Goal: Task Accomplishment & Management: Manage account settings

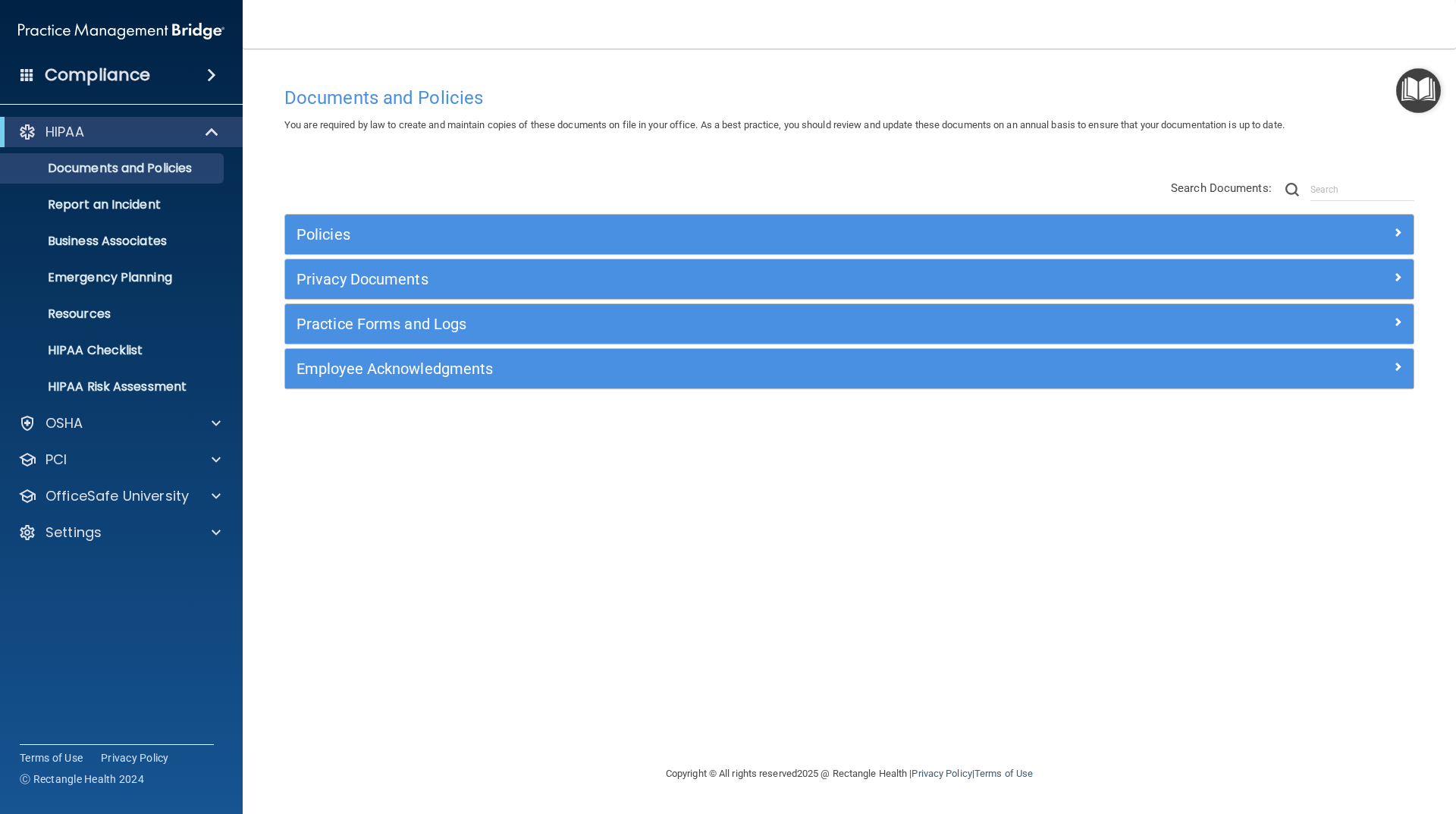
click at [322, 358] on div "Employee Acknowledgments" at bounding box center [849, 369] width 1128 height 39
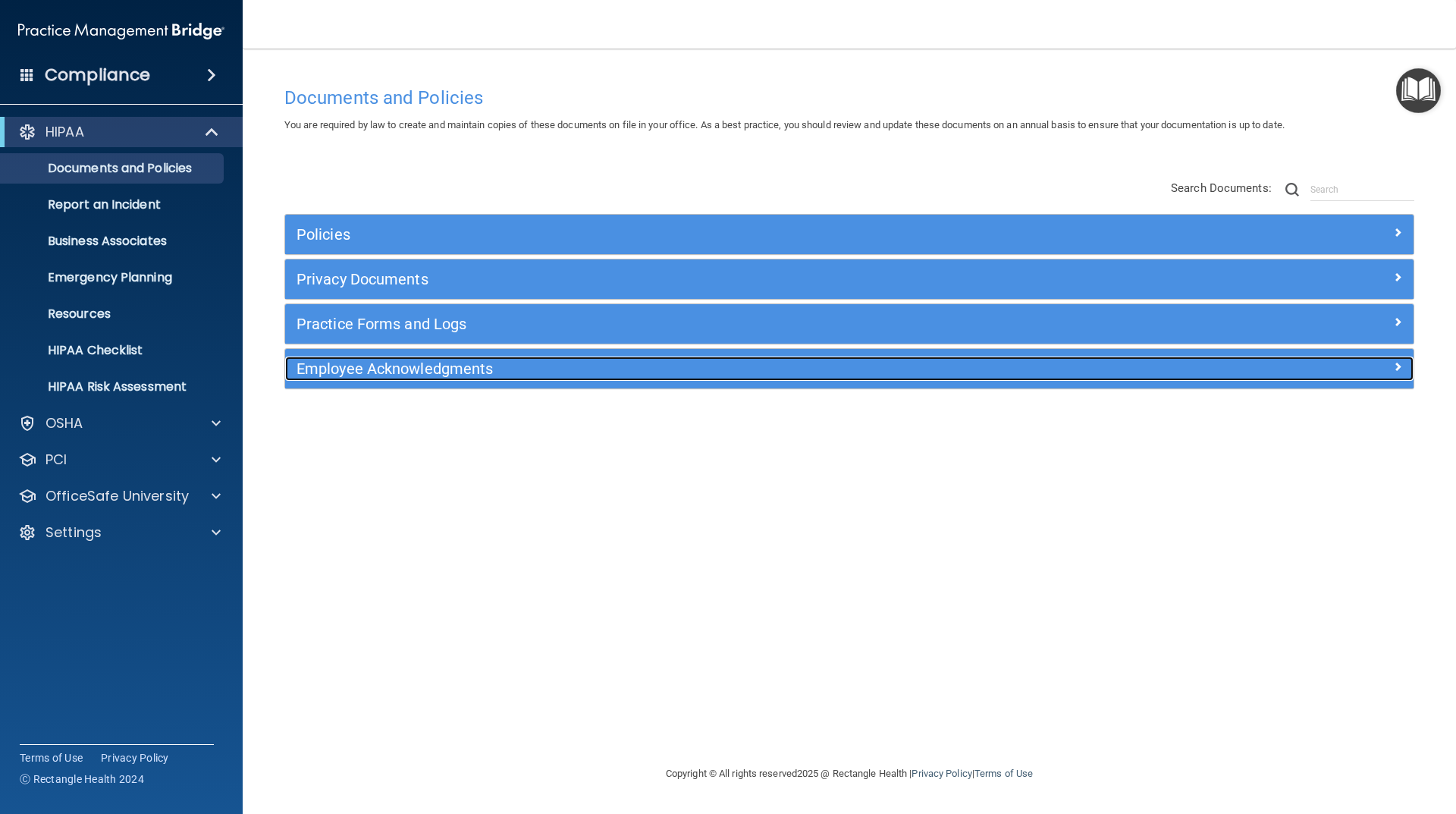
click at [325, 362] on h5 "Employee Acknowledgments" at bounding box center [709, 369] width 824 height 17
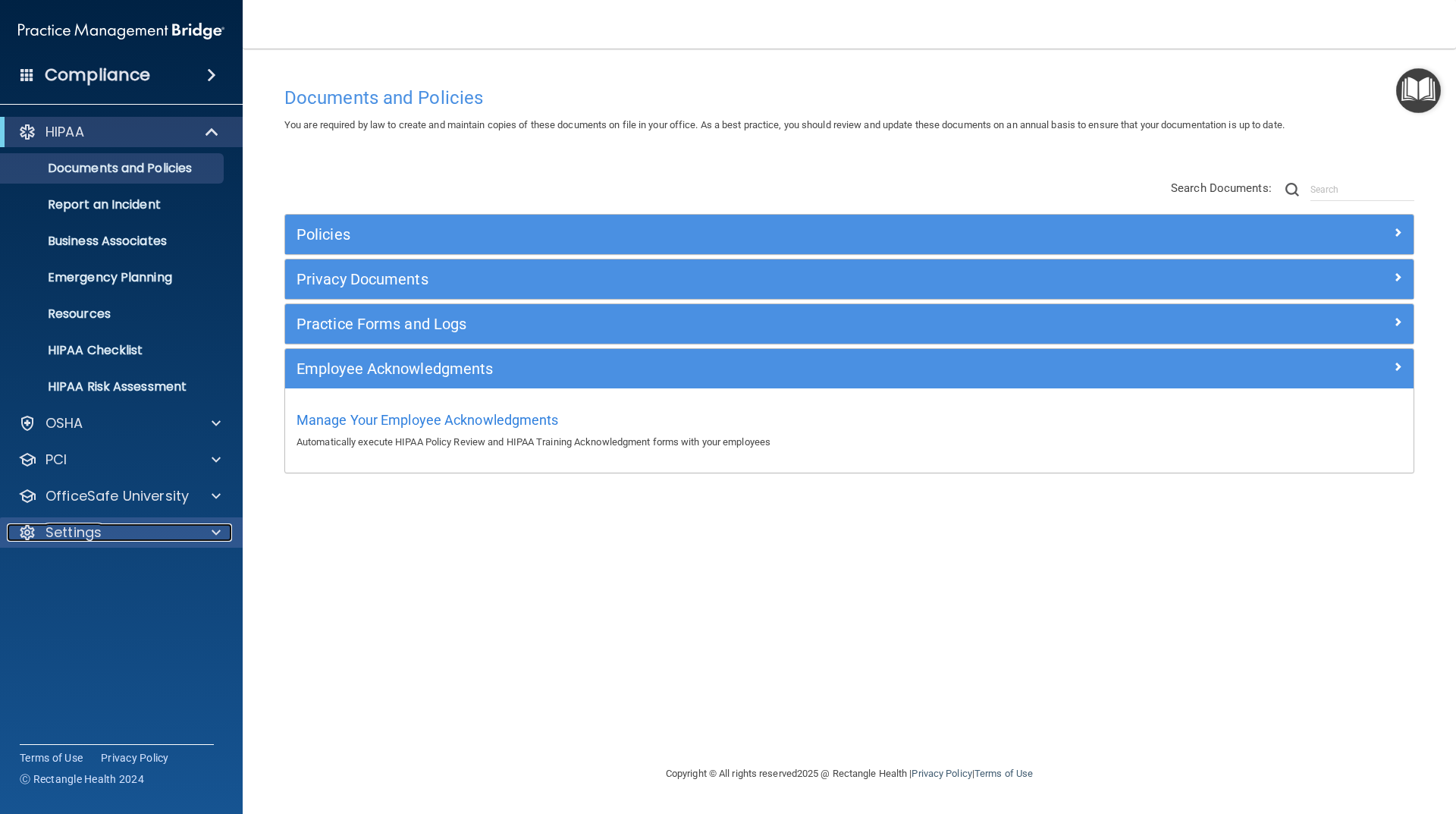
click at [110, 538] on div "Settings" at bounding box center [100, 532] width 188 height 18
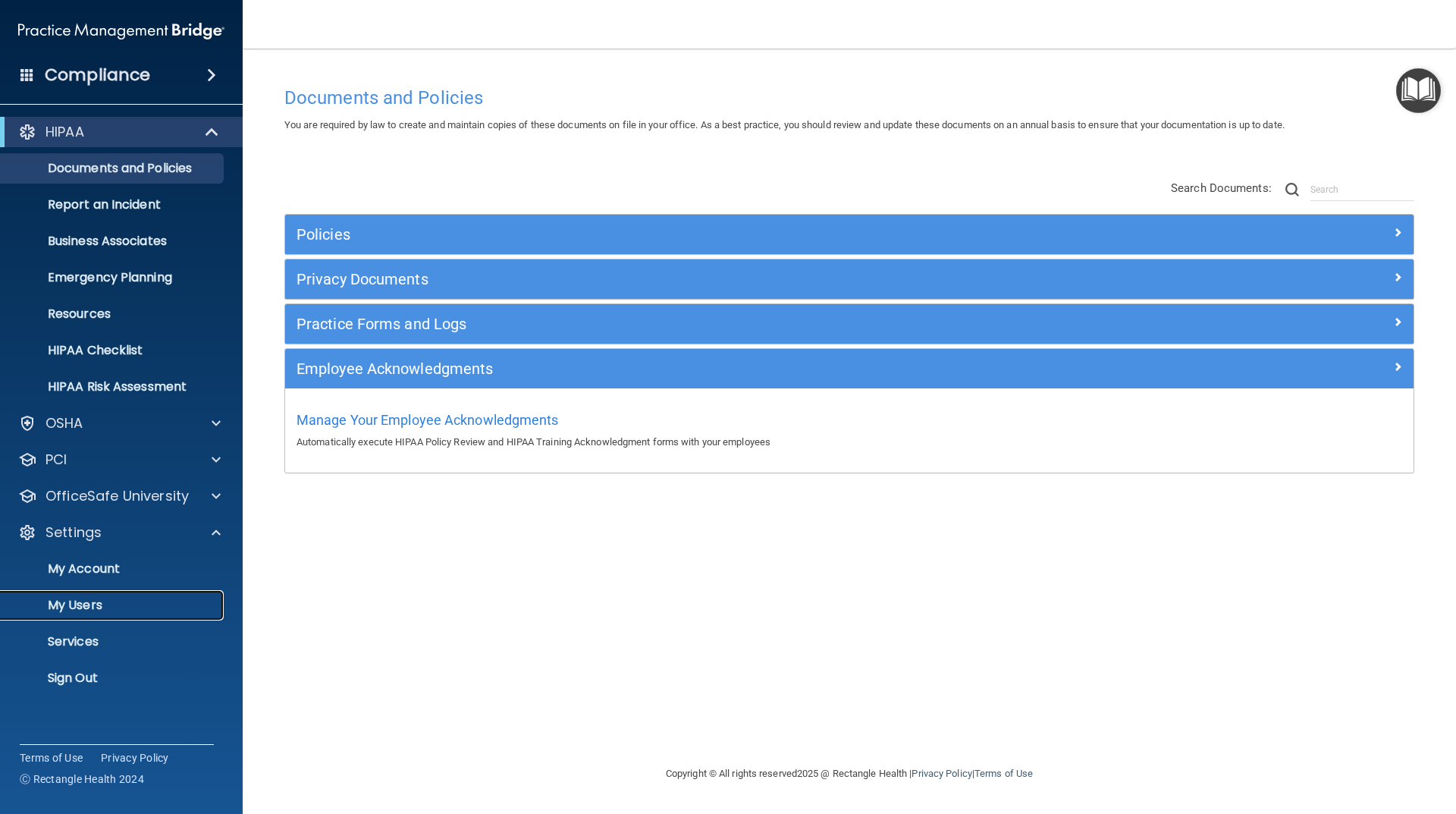
click at [81, 605] on p "My Users" at bounding box center [113, 605] width 207 height 15
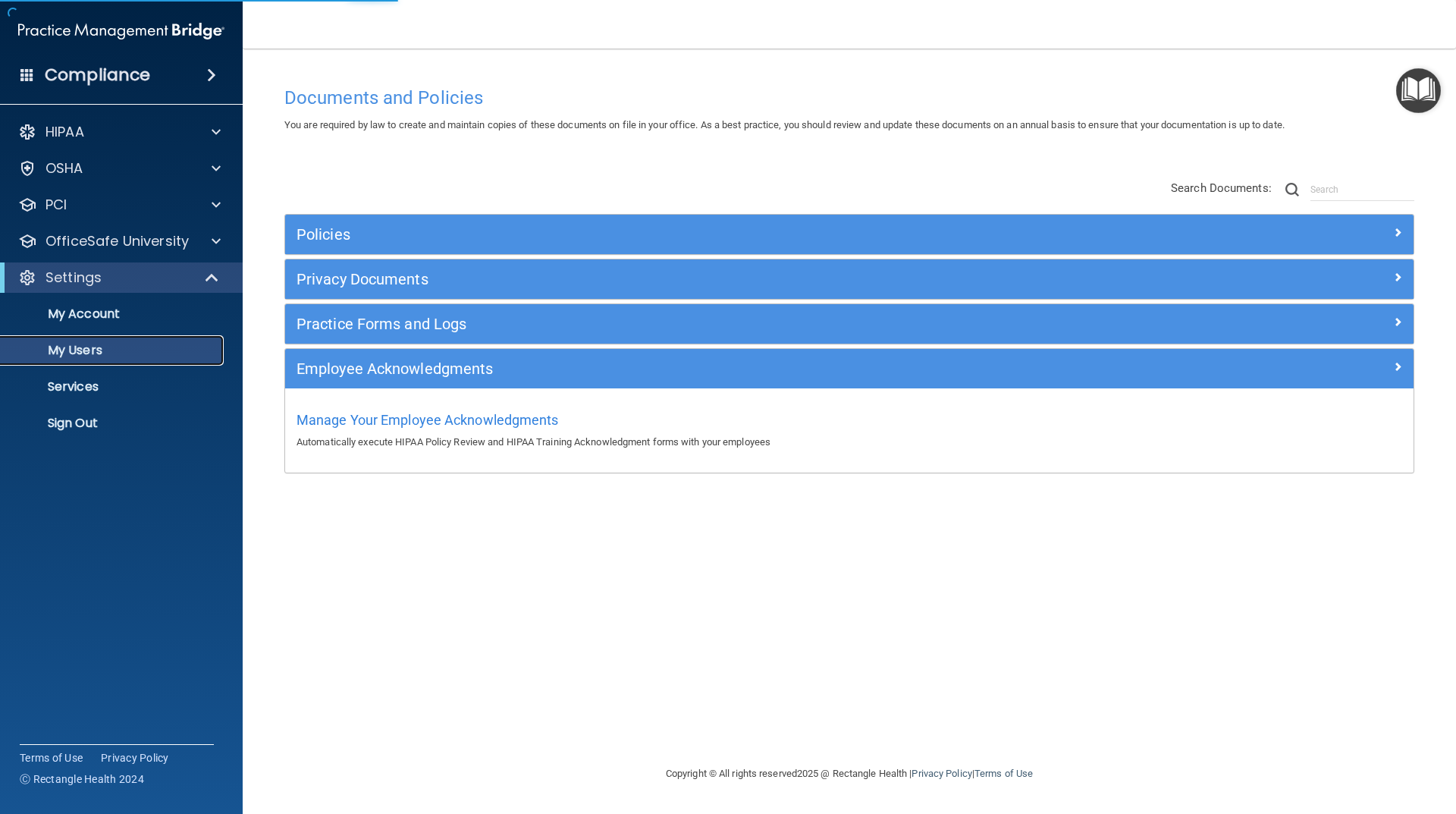
select select "20"
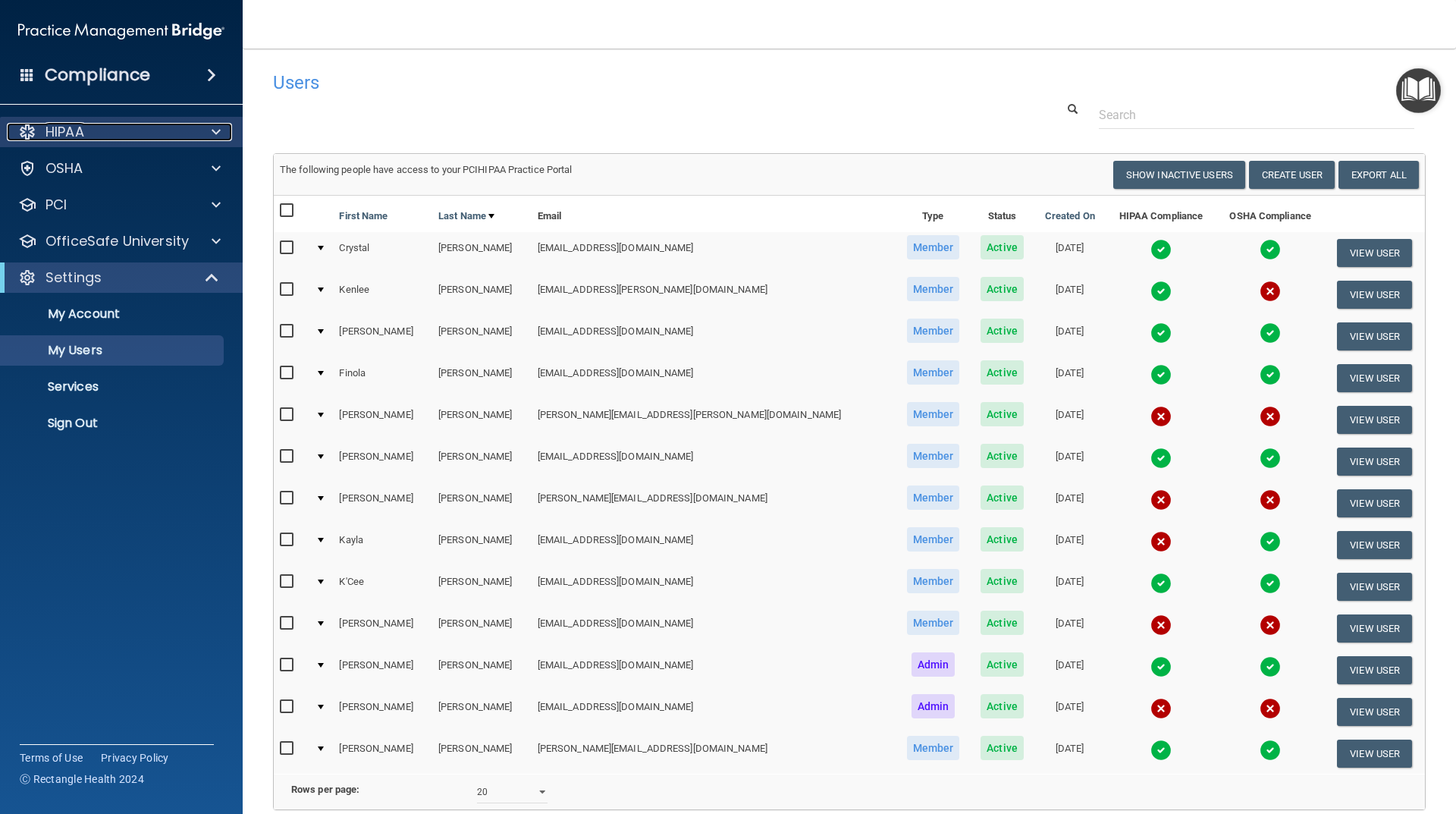
click at [191, 133] on div "HIPAA" at bounding box center [100, 131] width 188 height 18
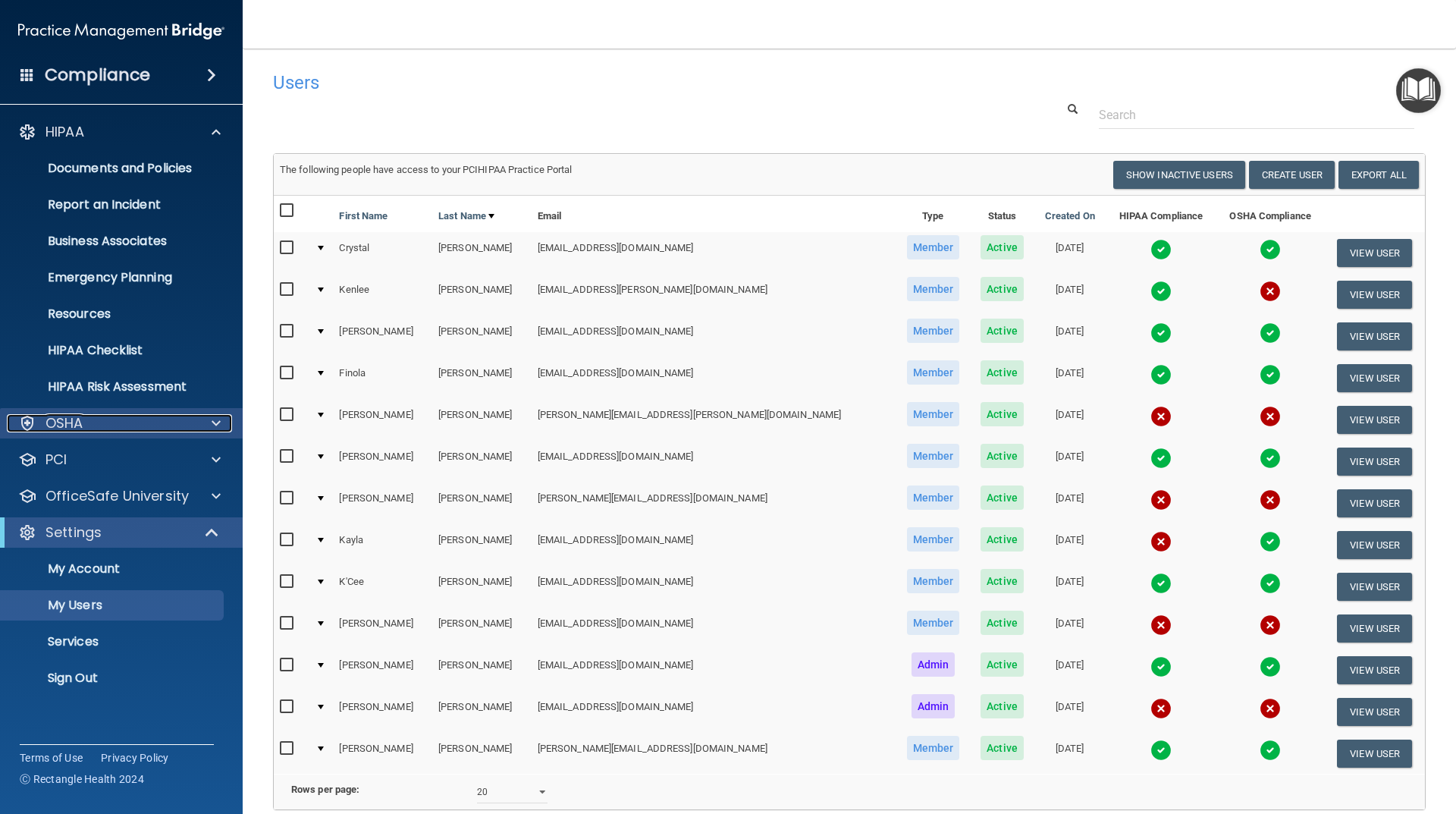
click at [211, 429] on div at bounding box center [213, 422] width 38 height 18
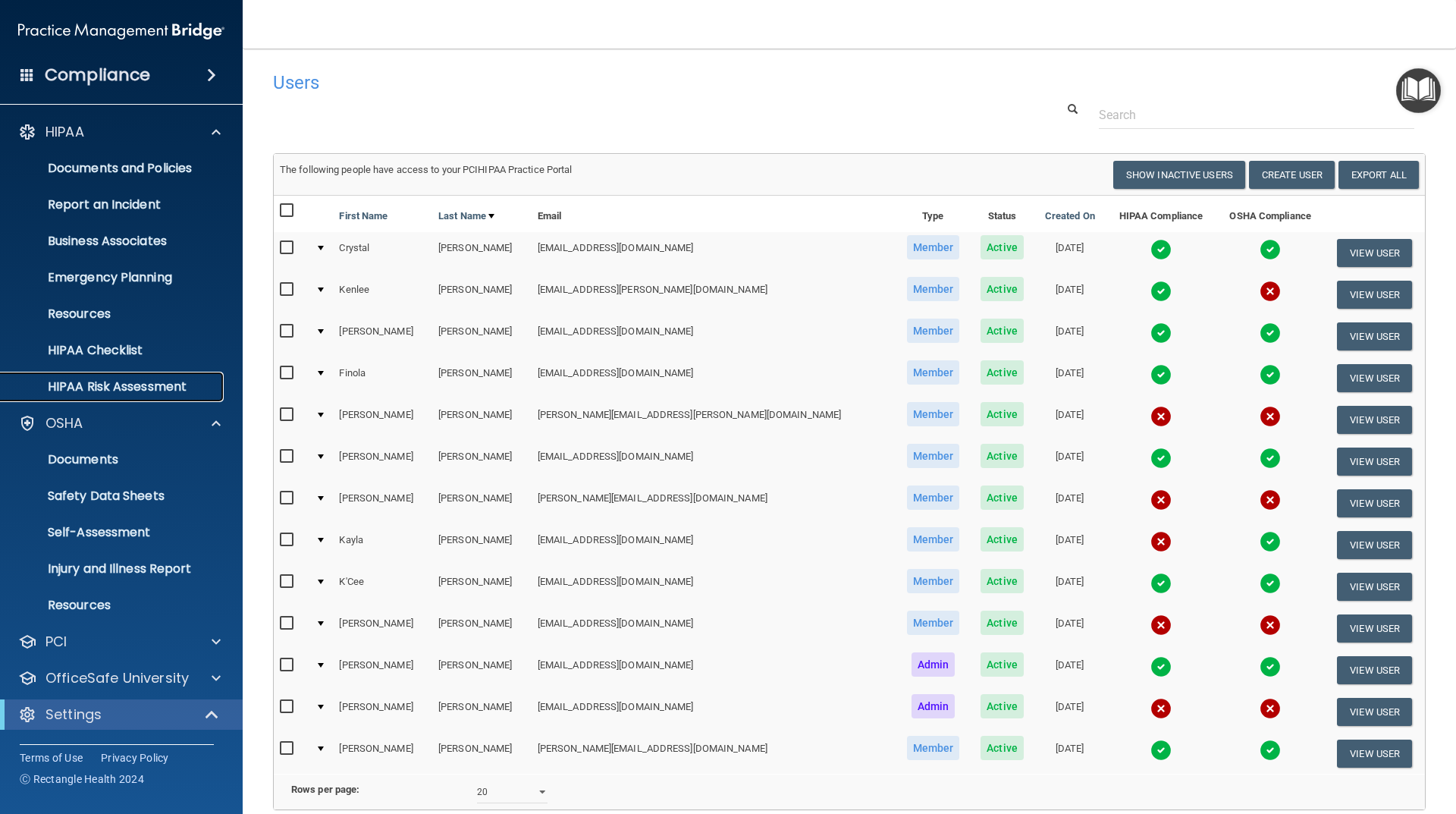
click at [136, 386] on p "HIPAA Risk Assessment" at bounding box center [113, 387] width 207 height 15
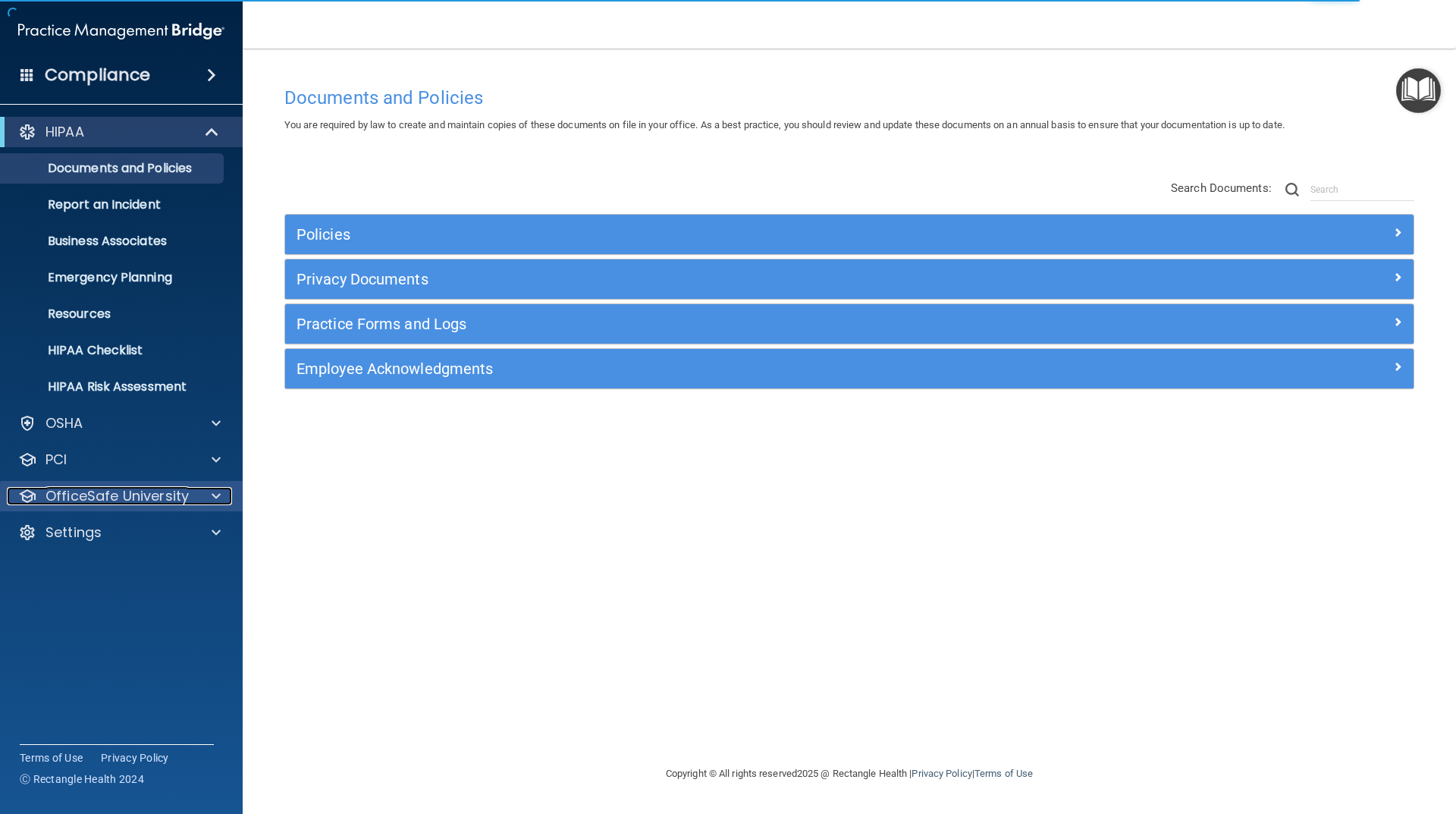
click at [169, 499] on p "OfficeSafe University" at bounding box center [117, 496] width 143 height 18
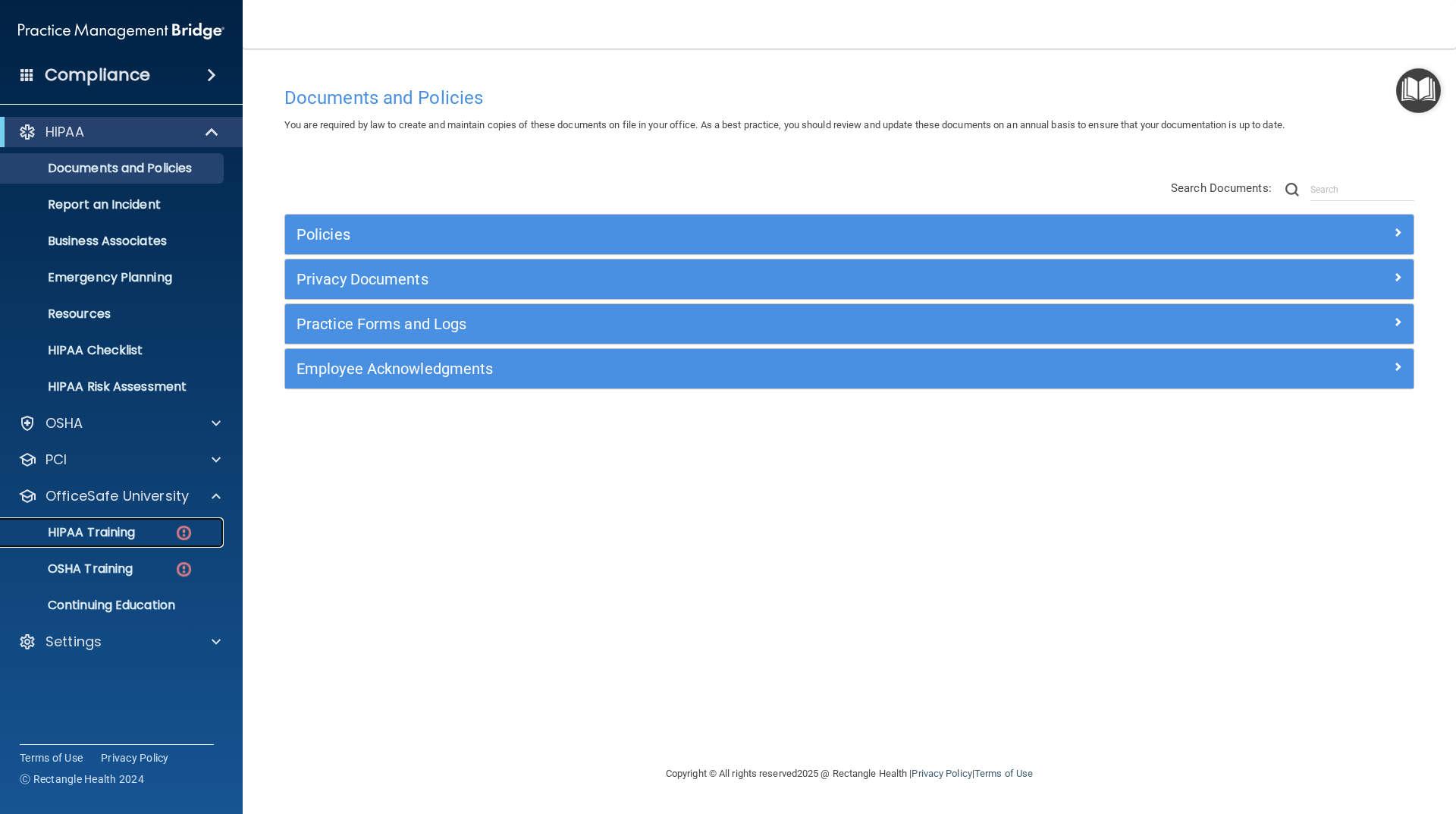
click at [120, 538] on p "HIPAA Training" at bounding box center [73, 533] width 125 height 15
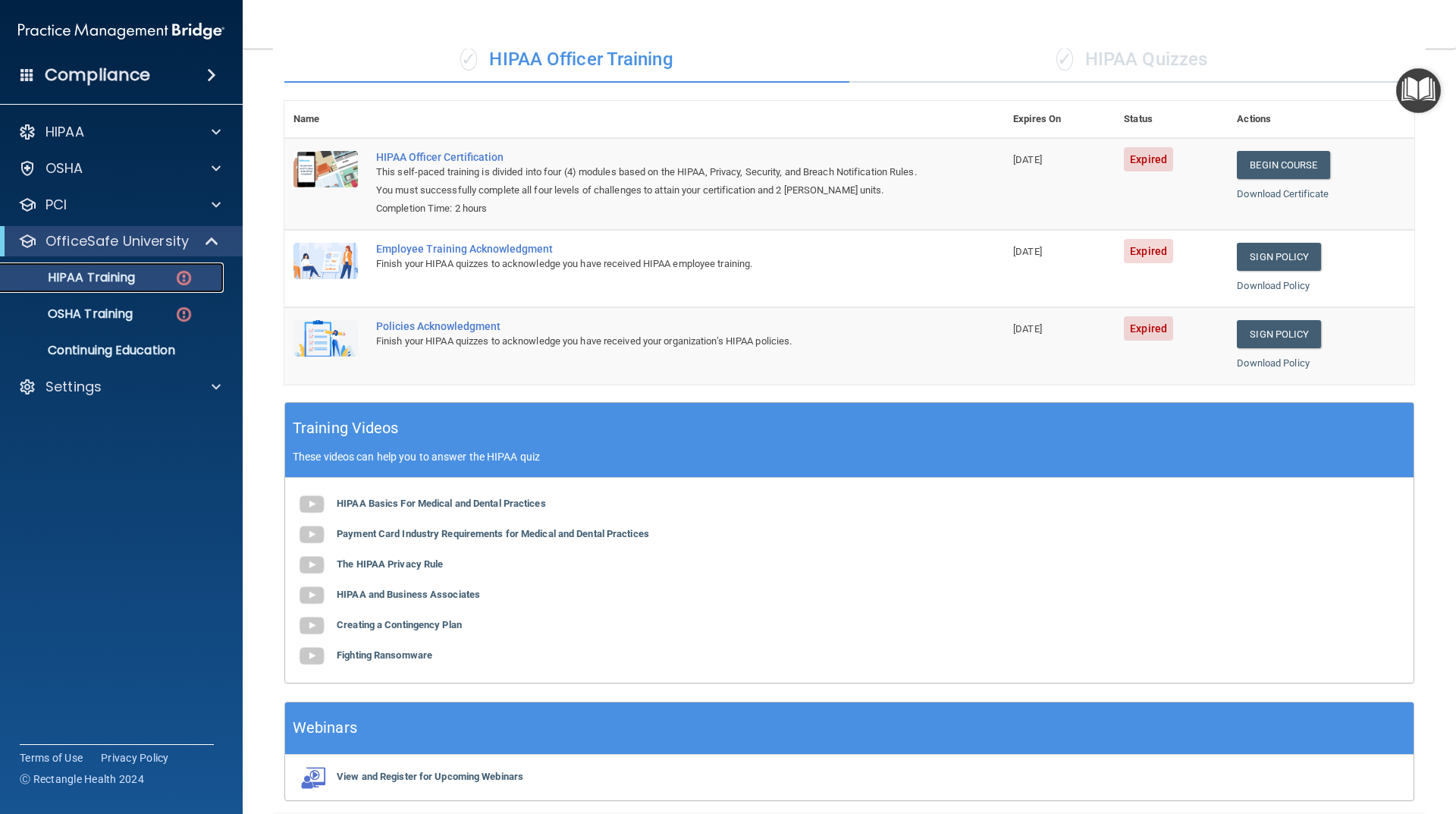
scroll to position [37, 0]
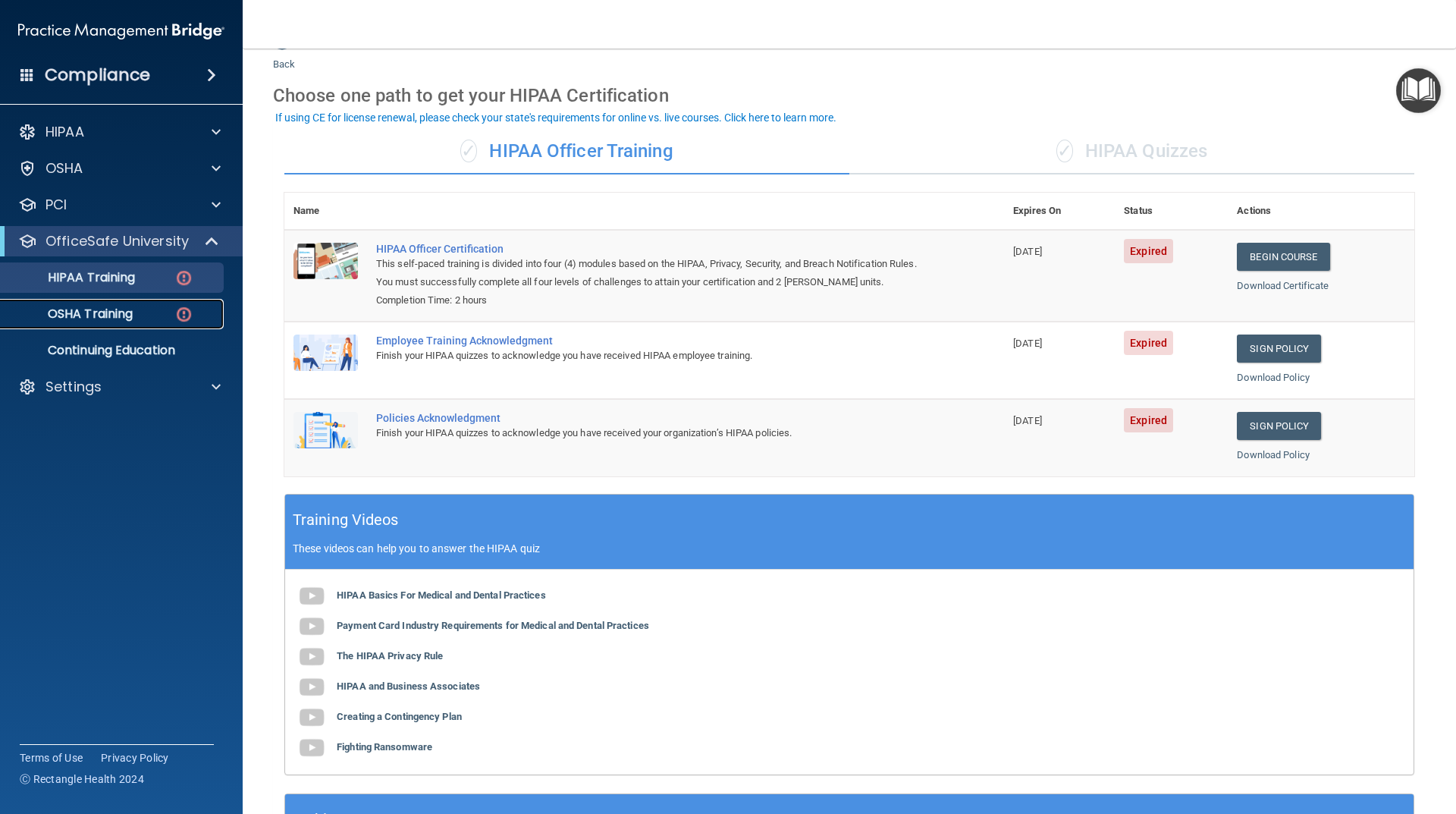
click at [101, 302] on link "OSHA Training" at bounding box center [104, 314] width 239 height 30
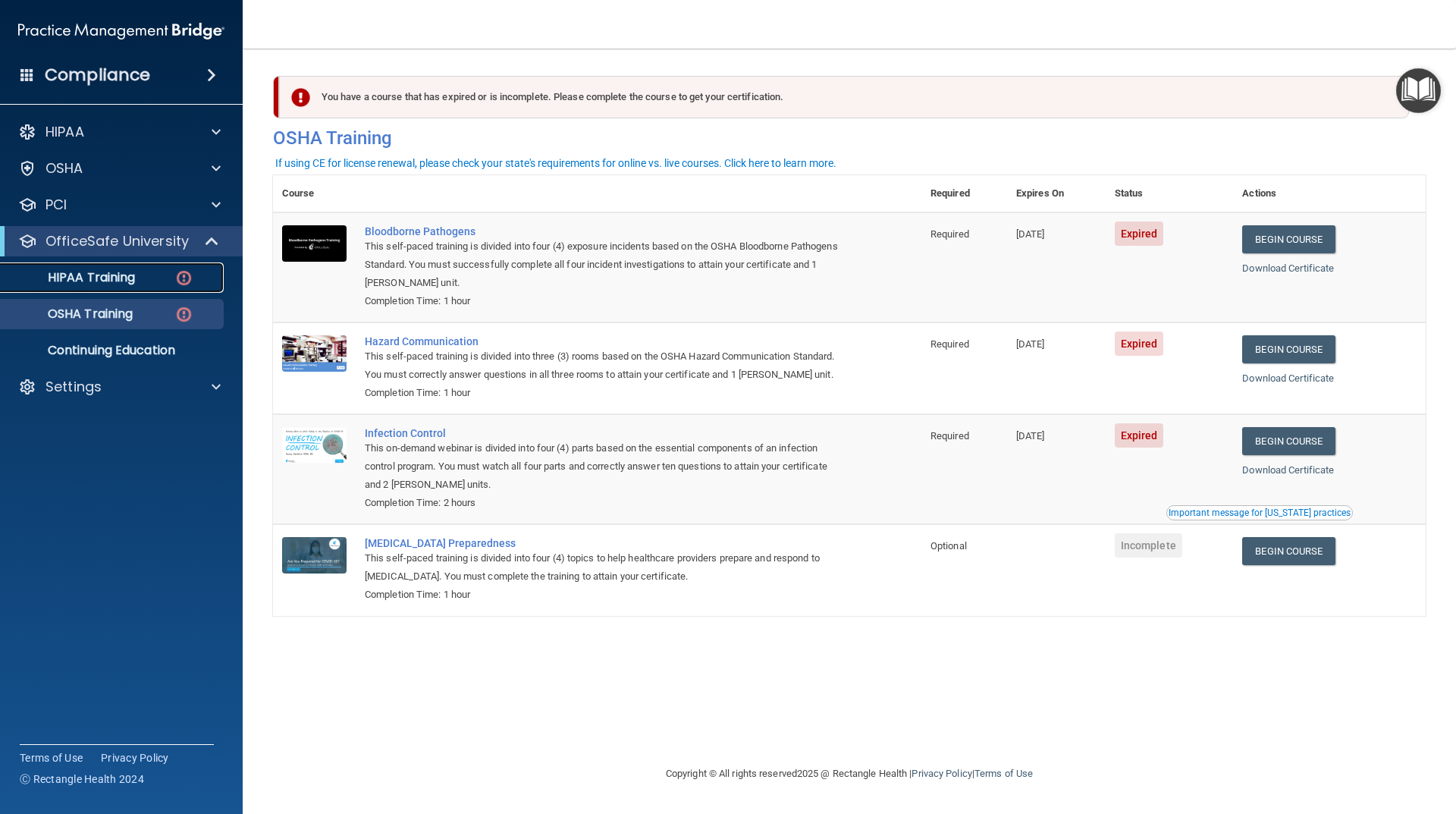
click at [109, 278] on p "HIPAA Training" at bounding box center [73, 277] width 125 height 15
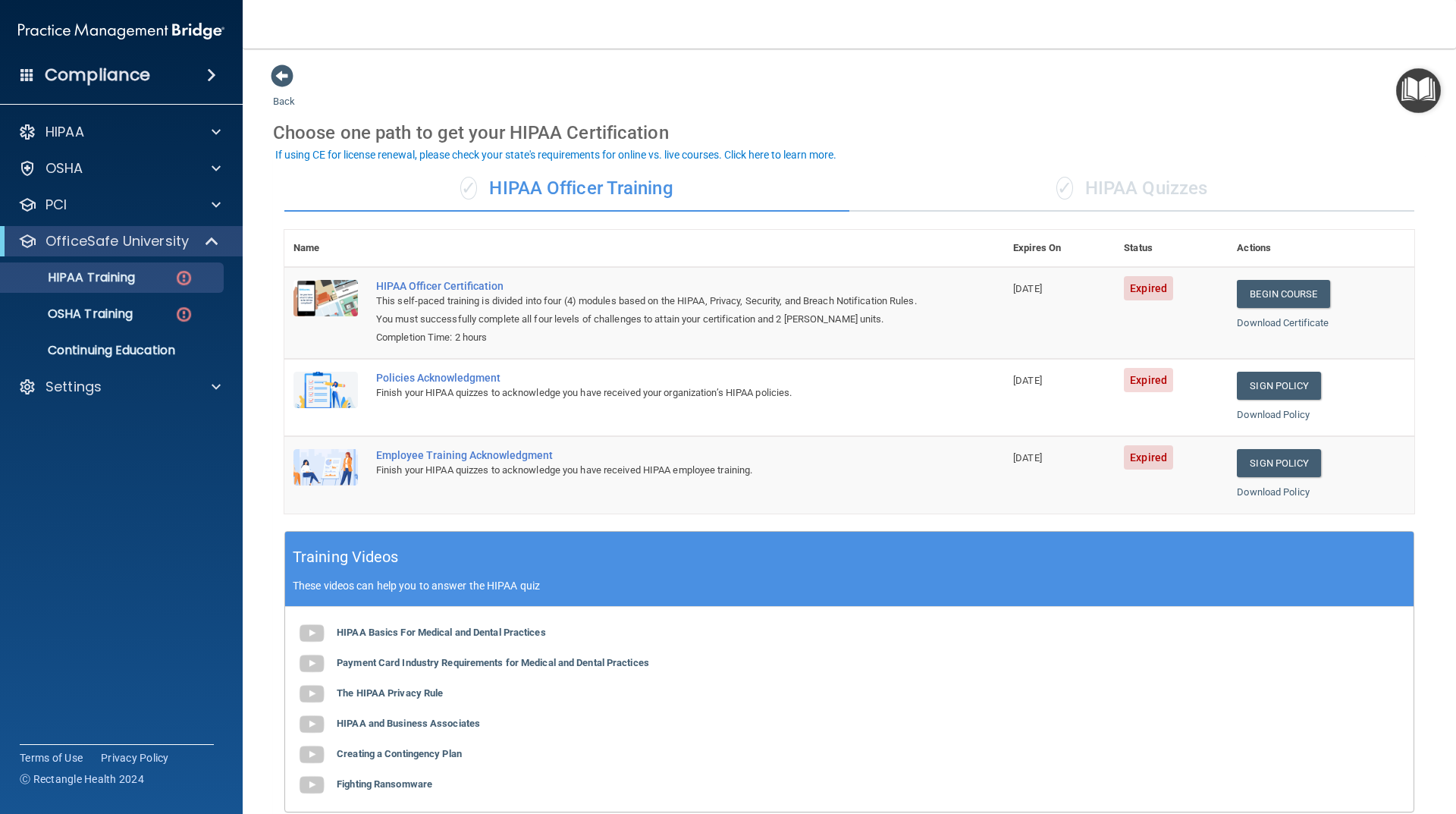
click at [1155, 196] on div "✓ HIPAA Quizzes" at bounding box center [1132, 188] width 566 height 46
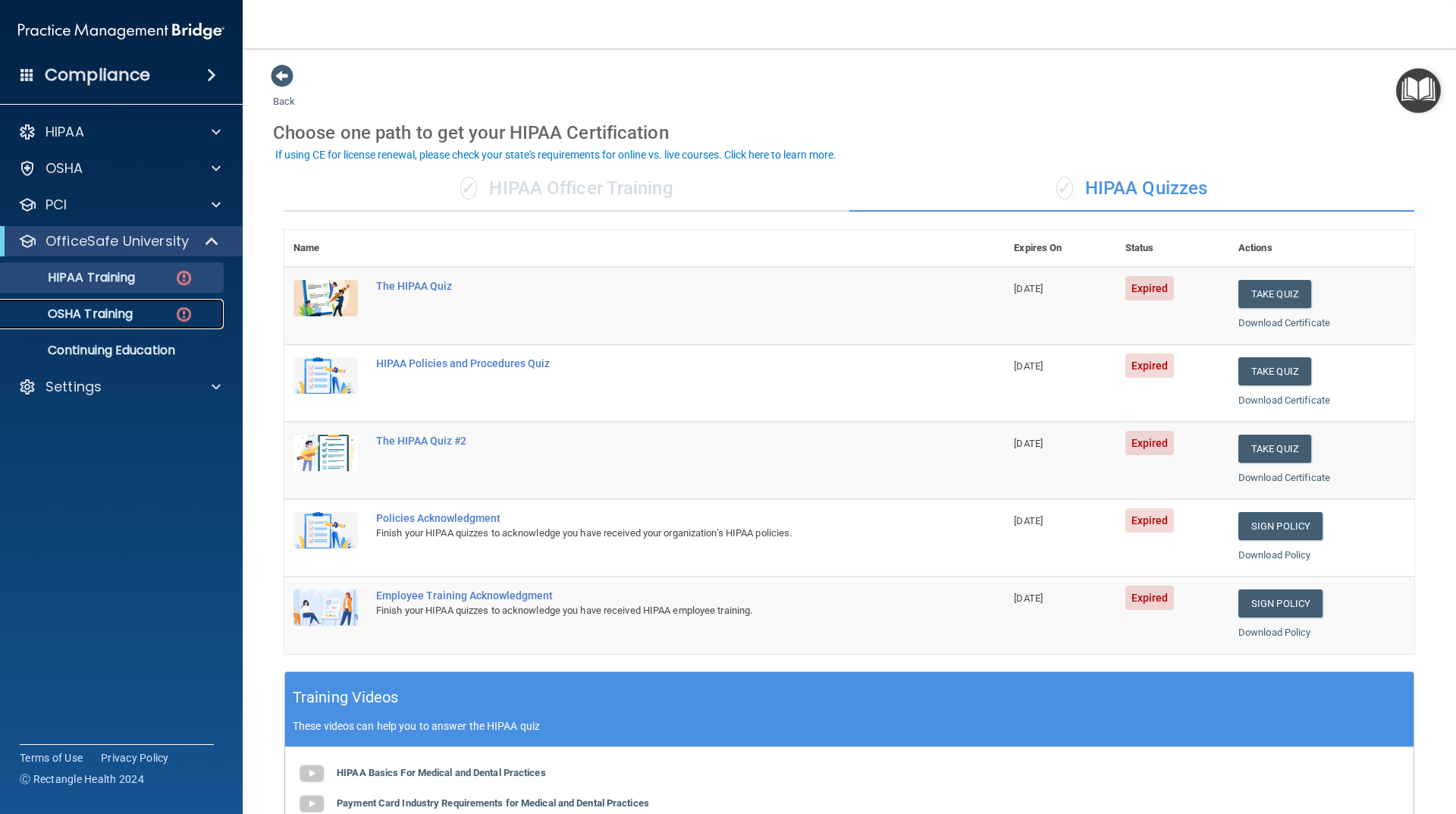
click at [83, 321] on p "OSHA Training" at bounding box center [71, 314] width 123 height 15
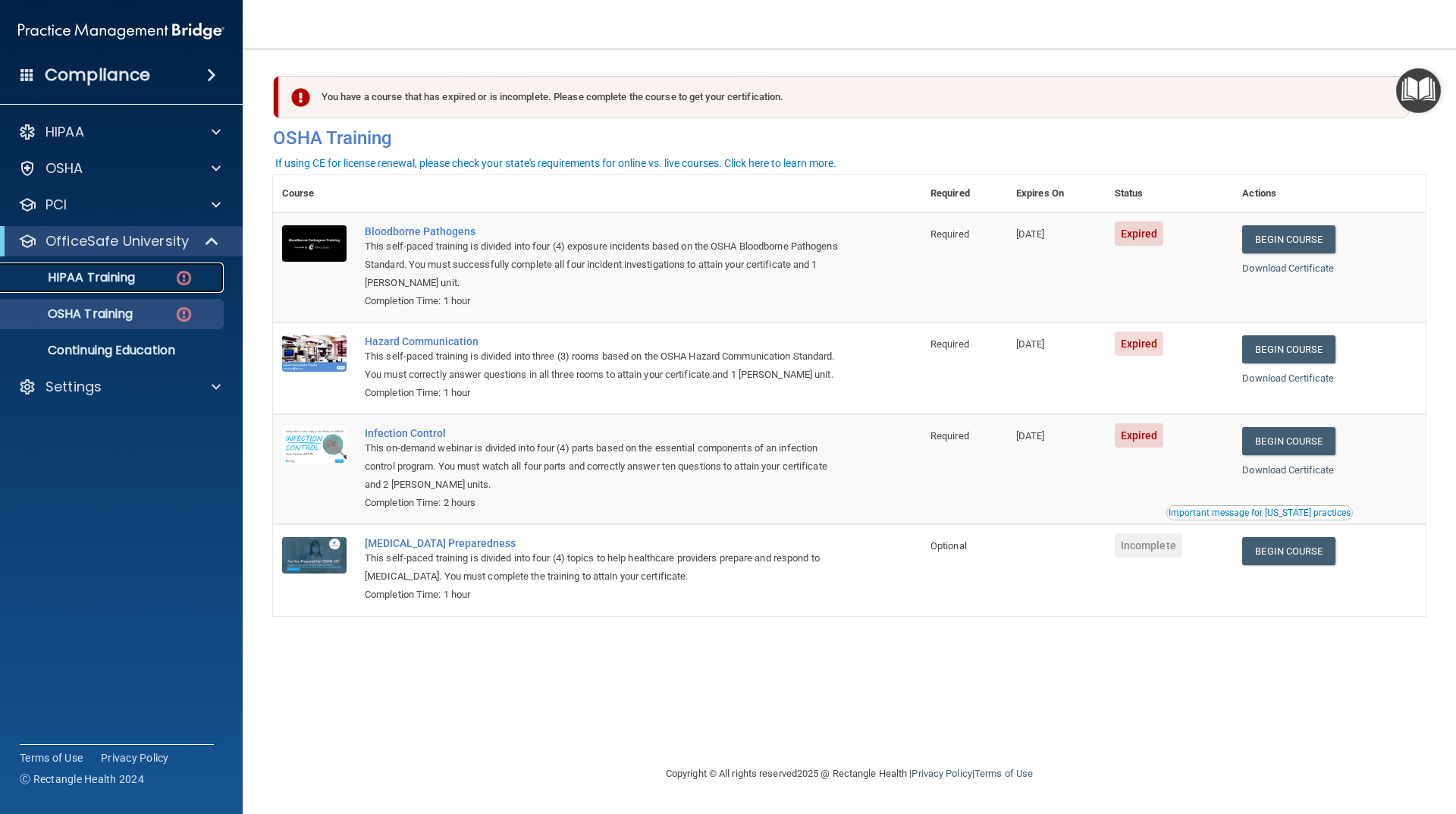
click at [98, 284] on p "HIPAA Training" at bounding box center [73, 277] width 125 height 15
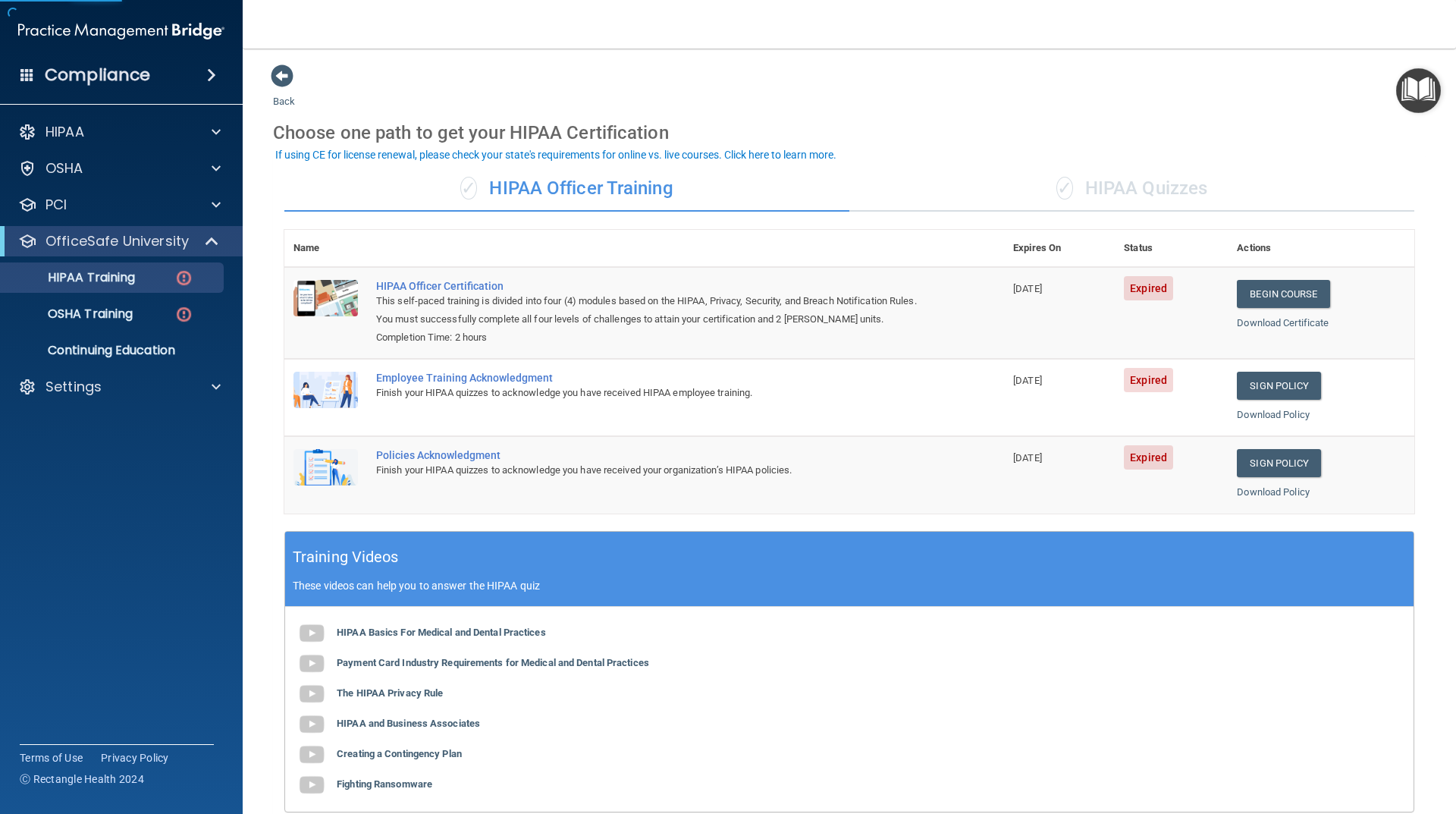
click at [1117, 185] on div "✓ HIPAA Quizzes" at bounding box center [1132, 188] width 566 height 46
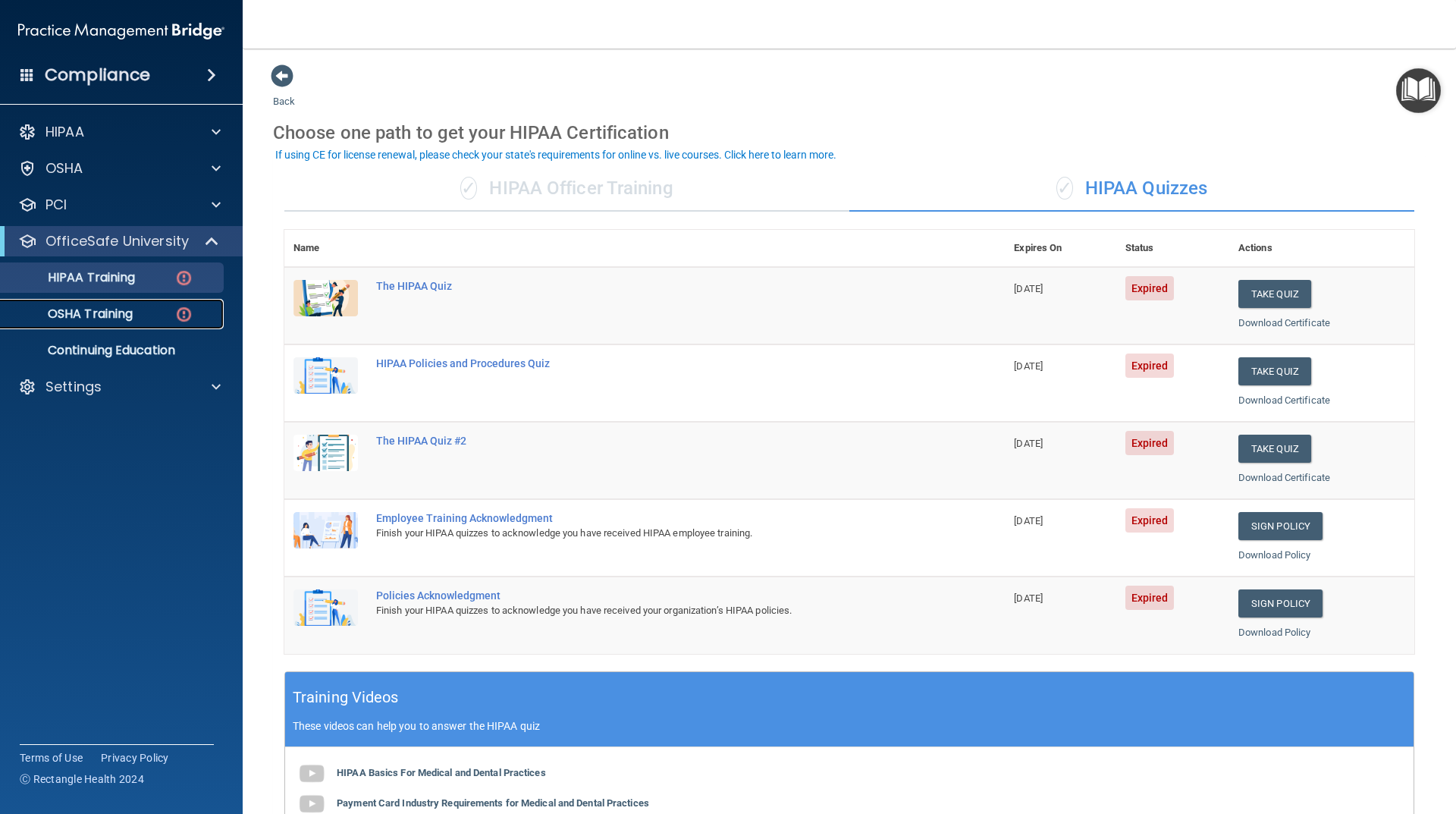
click at [121, 309] on p "OSHA Training" at bounding box center [71, 314] width 123 height 15
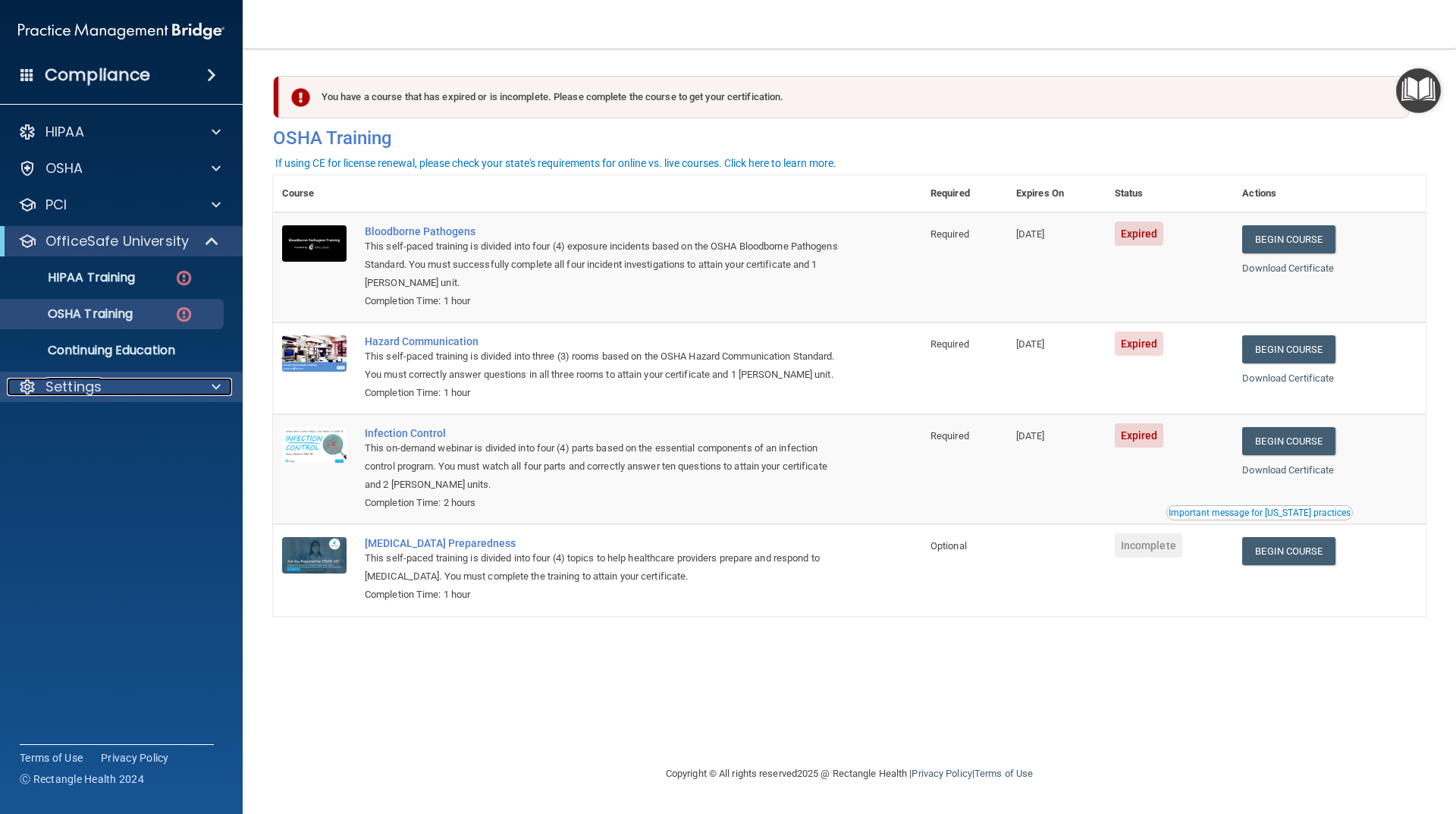
click at [81, 392] on p "Settings" at bounding box center [74, 386] width 56 height 18
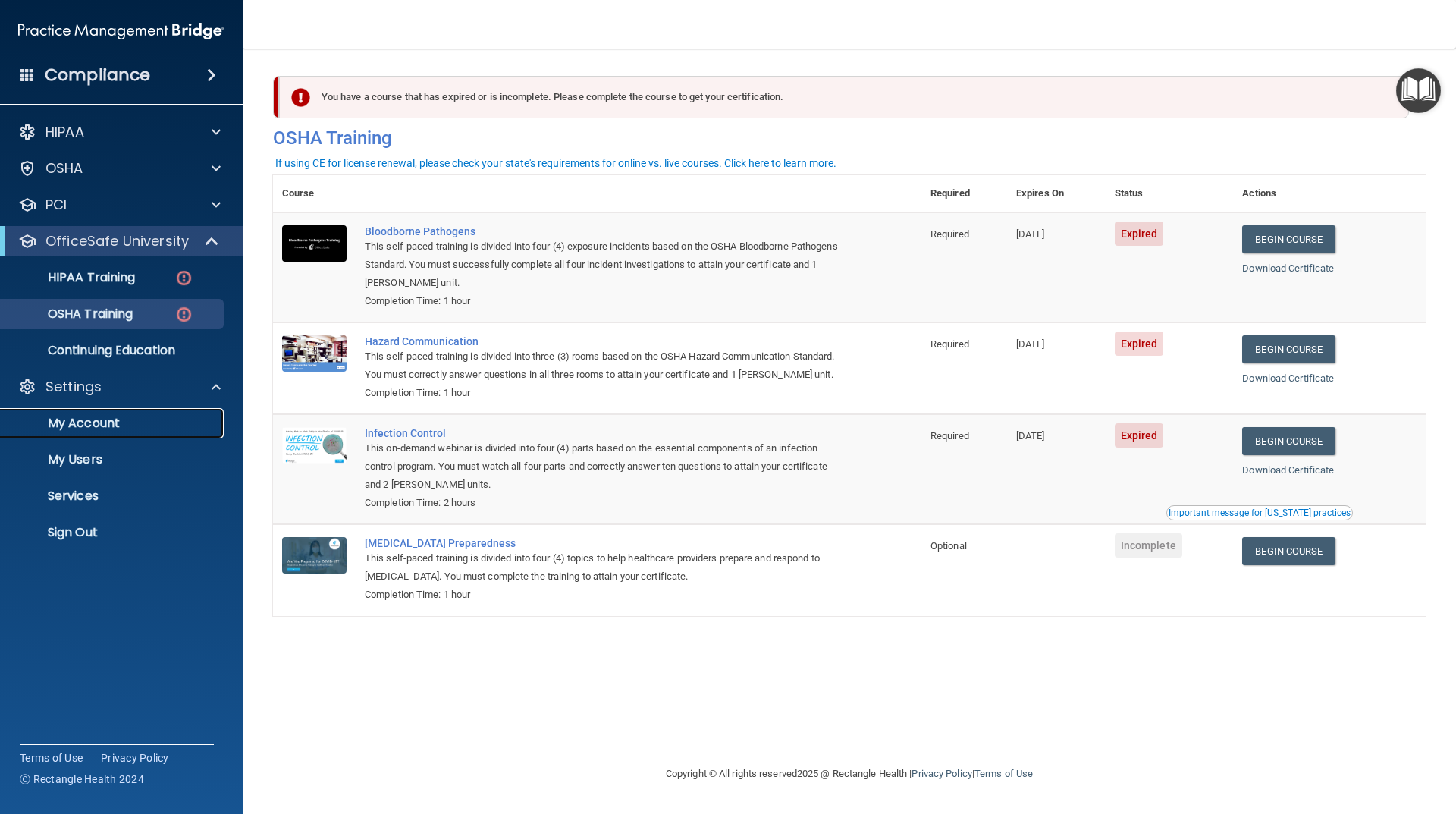
click at [79, 419] on p "My Account" at bounding box center [113, 423] width 207 height 15
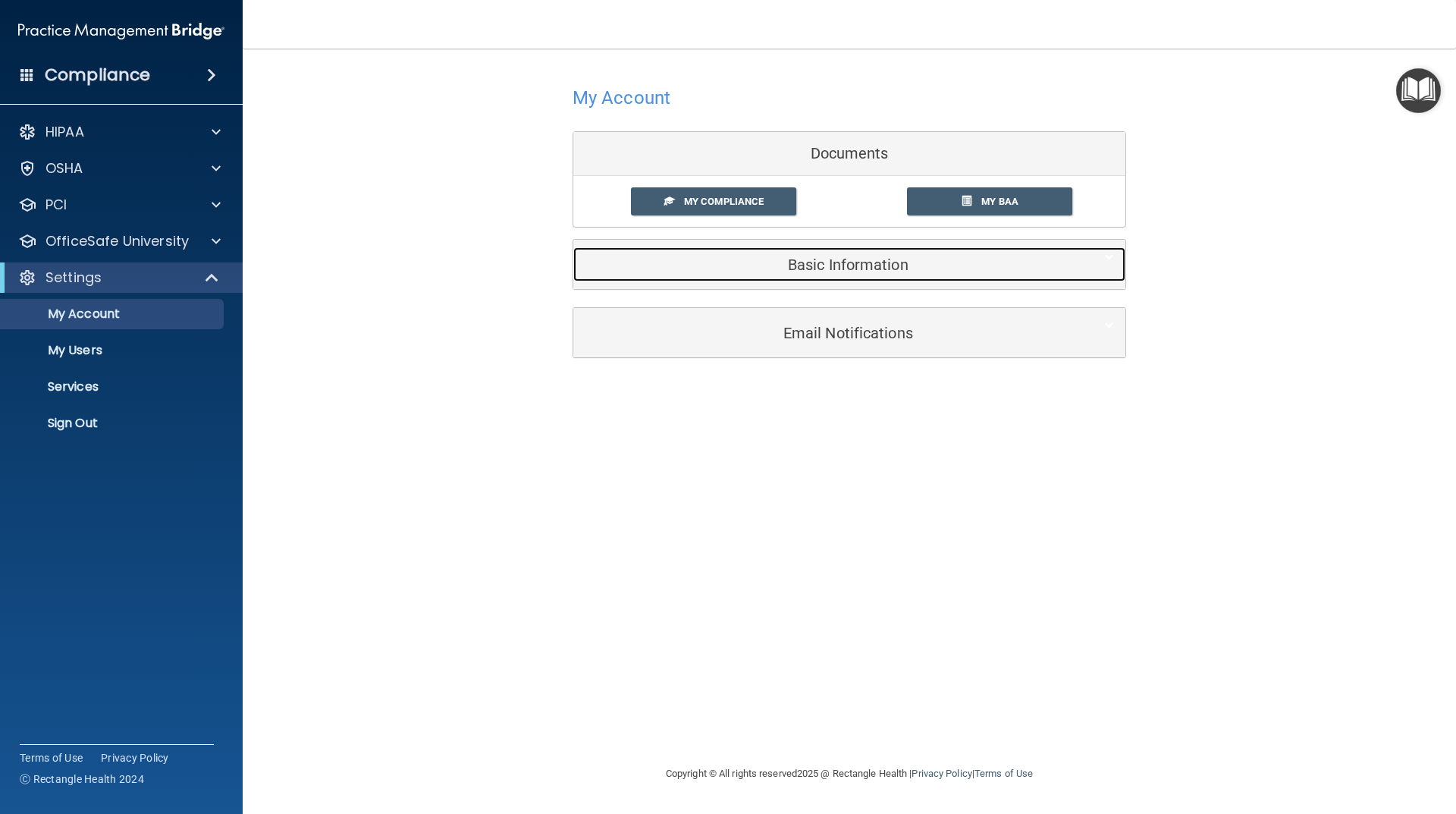
click at [839, 254] on div "Basic Information" at bounding box center [826, 264] width 506 height 34
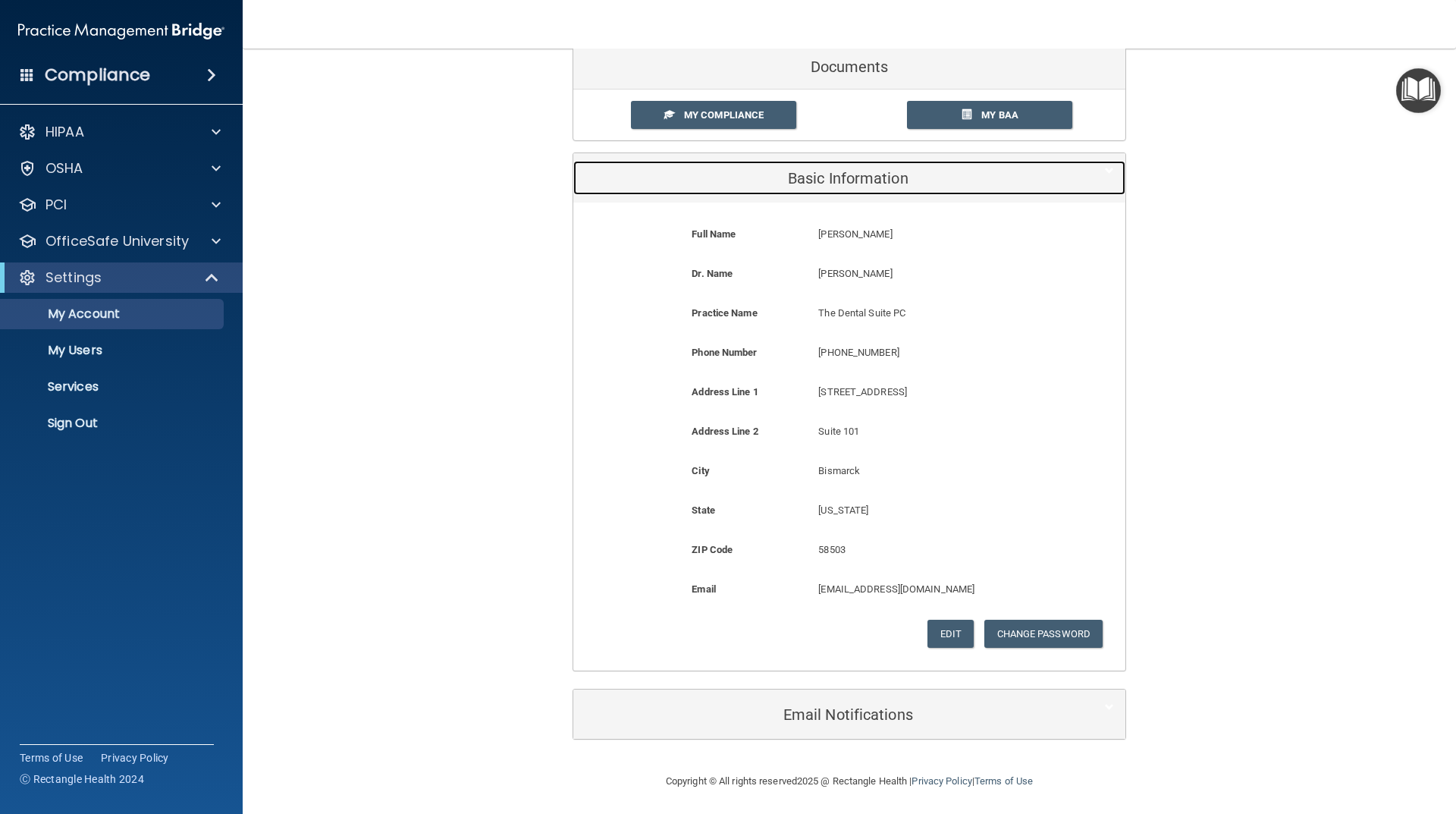
scroll to position [90, 0]
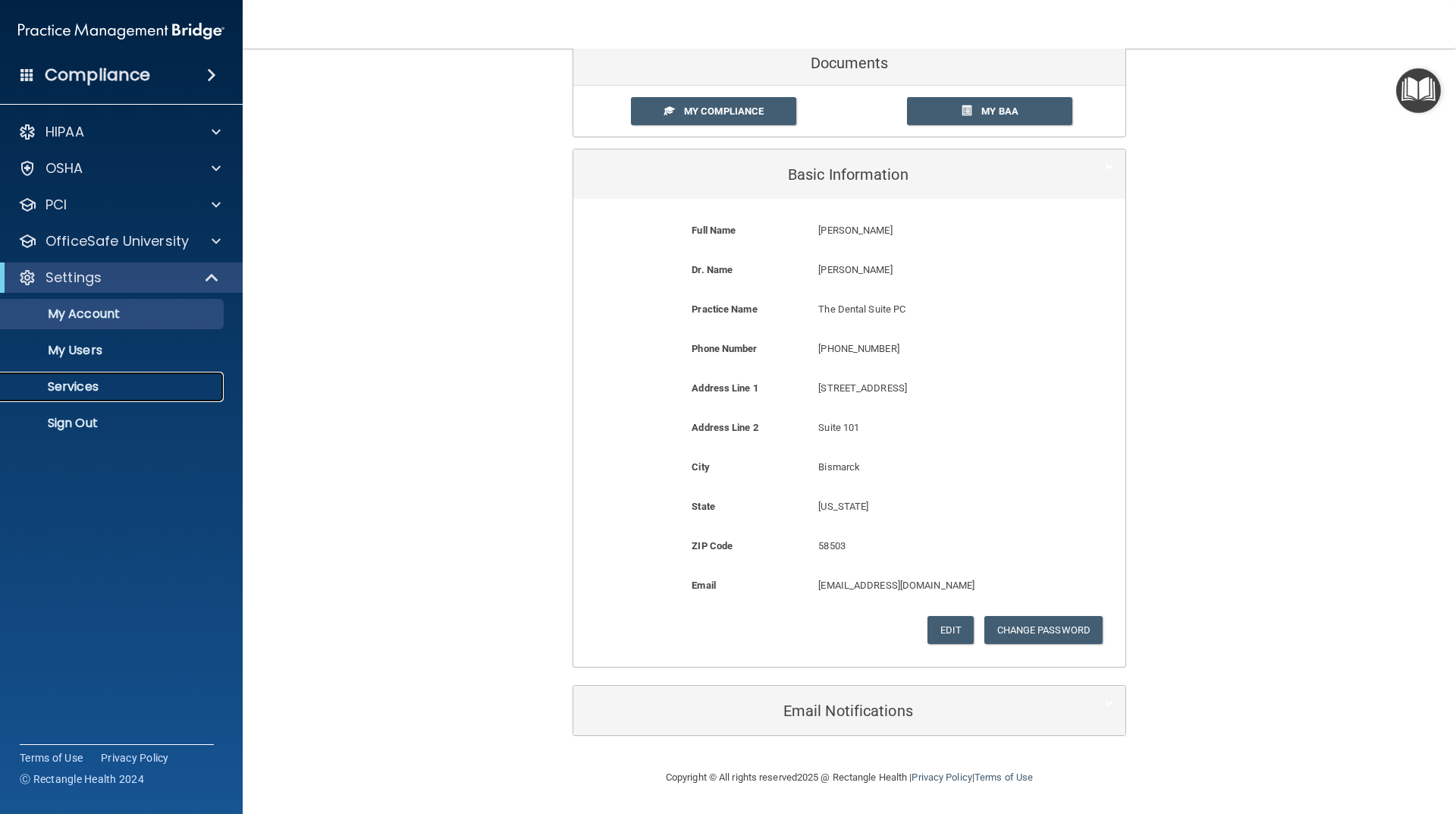
click at [73, 392] on p "Services" at bounding box center [113, 387] width 207 height 15
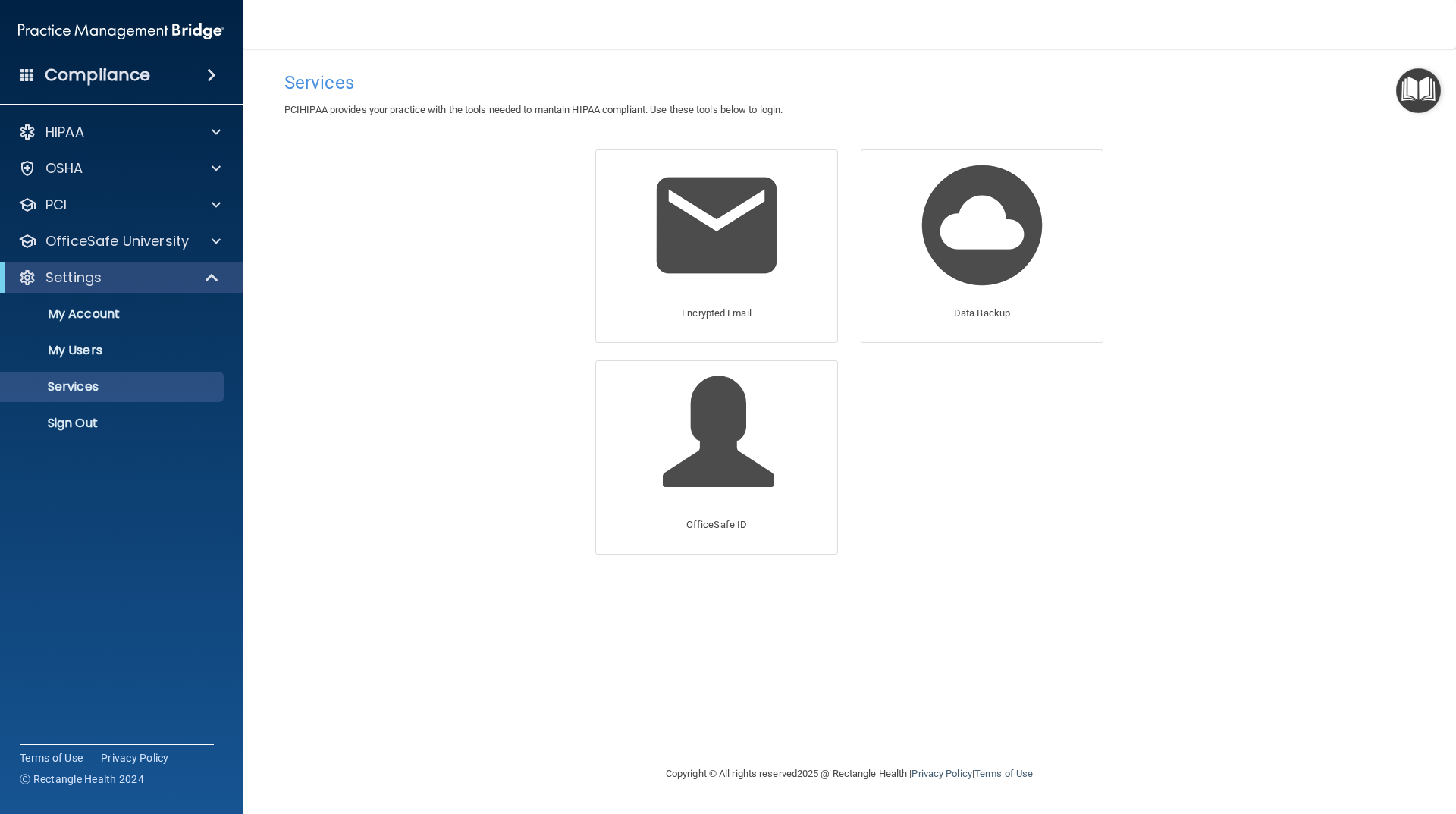
click at [210, 74] on span at bounding box center [212, 74] width 9 height 18
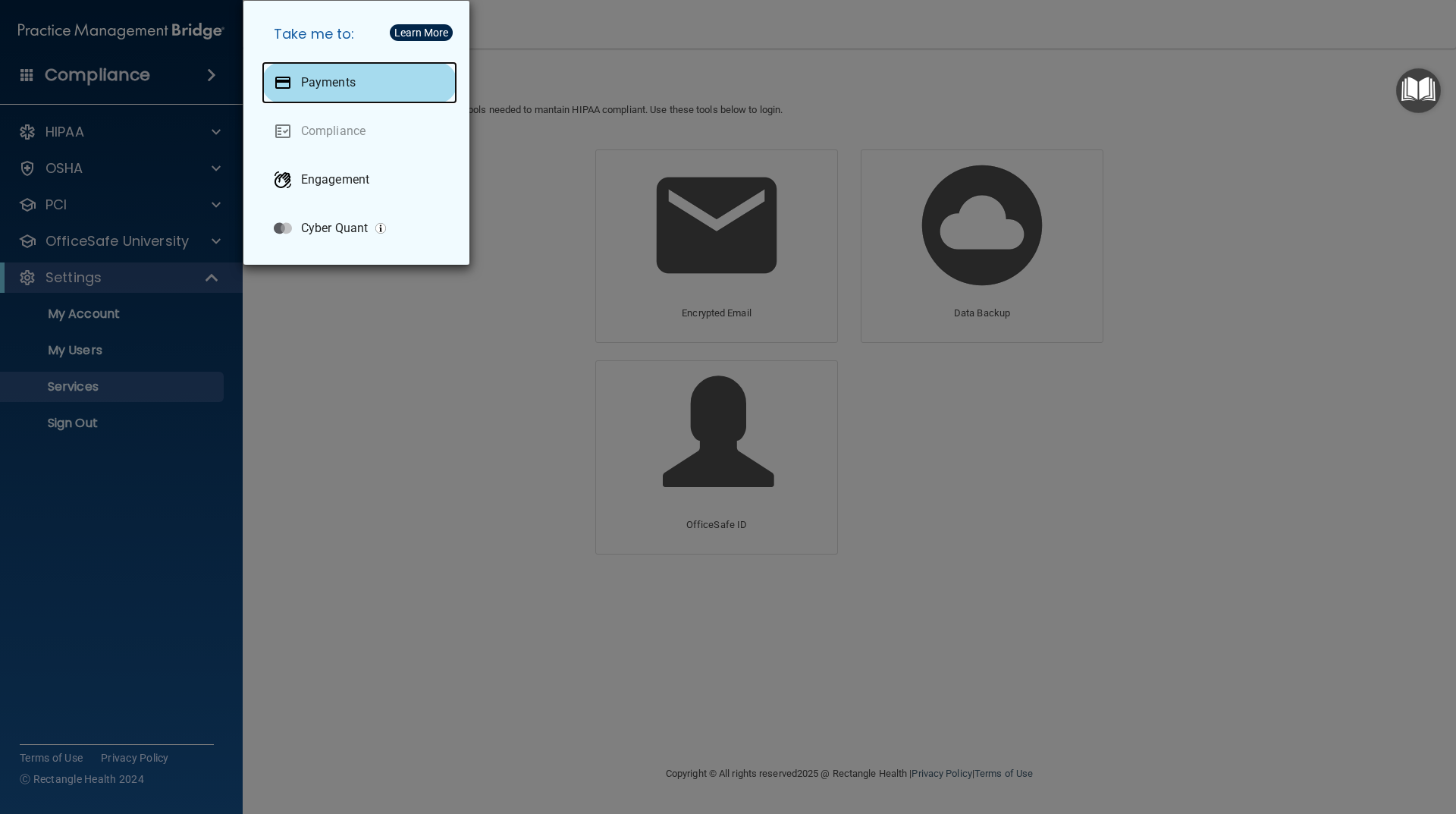
click at [335, 88] on p "Payments" at bounding box center [329, 82] width 54 height 15
click at [438, 516] on div "Take me to: Payments Compliance Engagement Cyber Quant" at bounding box center [728, 407] width 1456 height 814
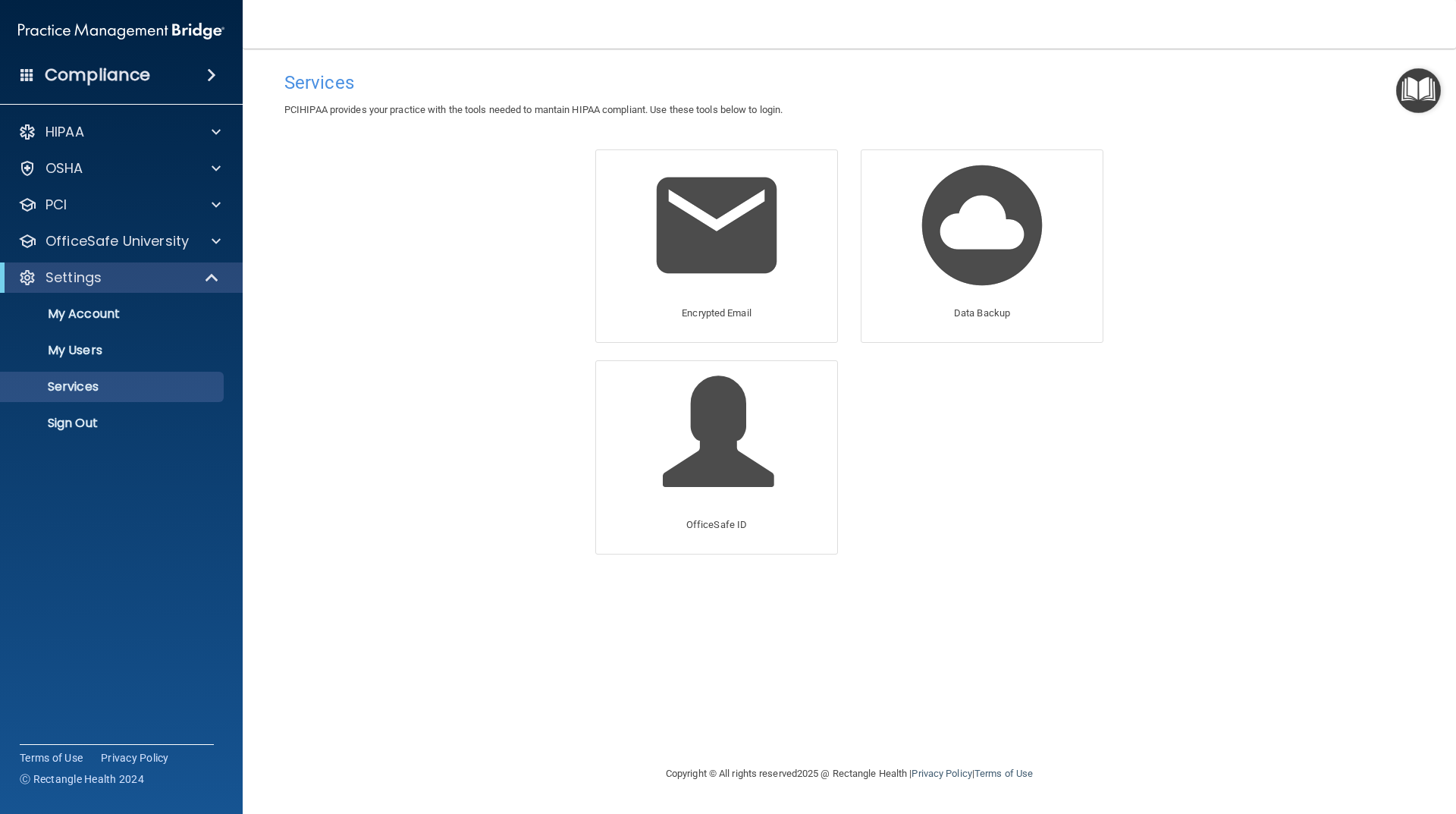
click at [207, 75] on span at bounding box center [212, 74] width 9 height 18
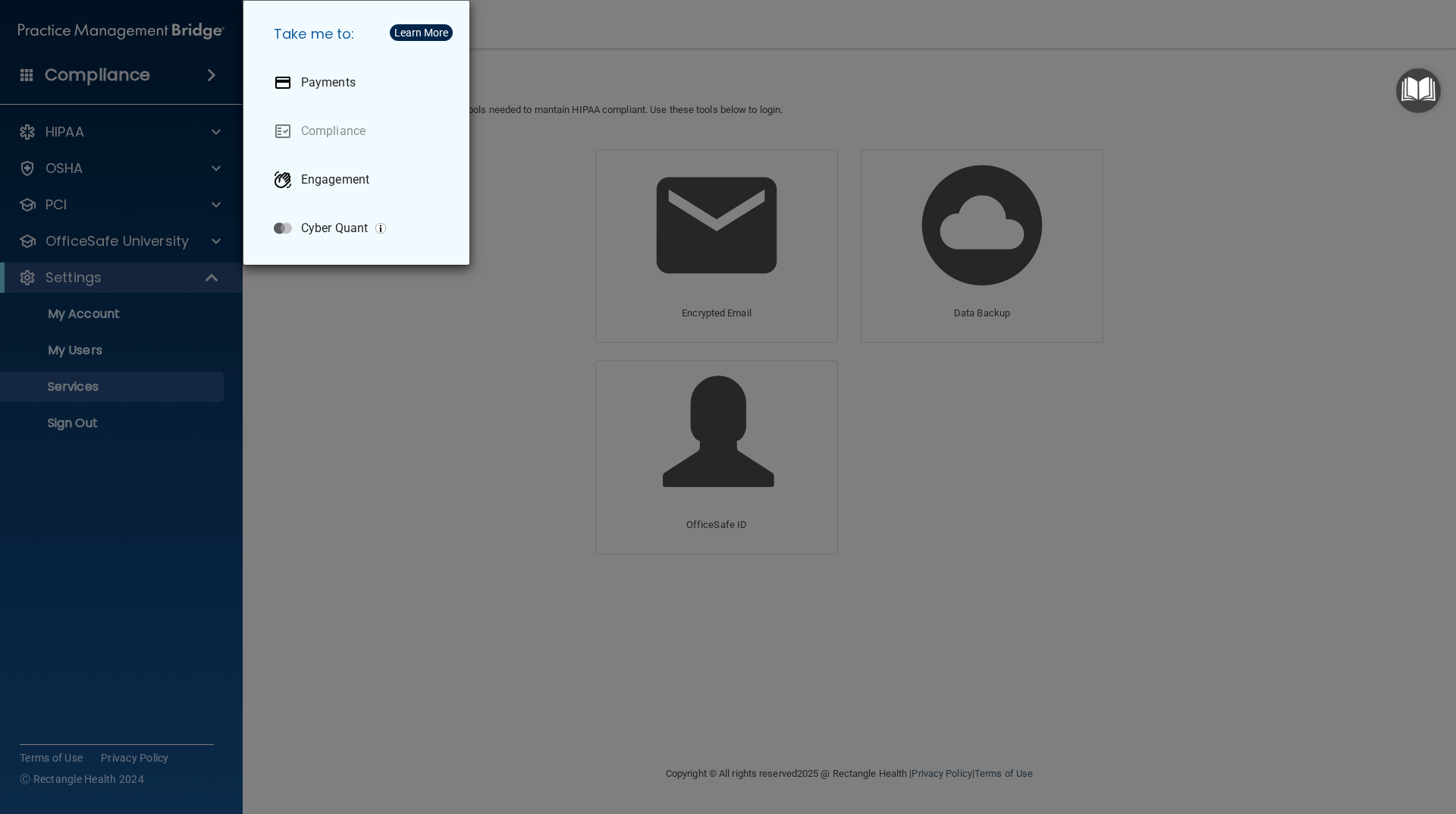
click at [364, 310] on div "Take me to: Payments Compliance Engagement Cyber Quant" at bounding box center [728, 407] width 1456 height 814
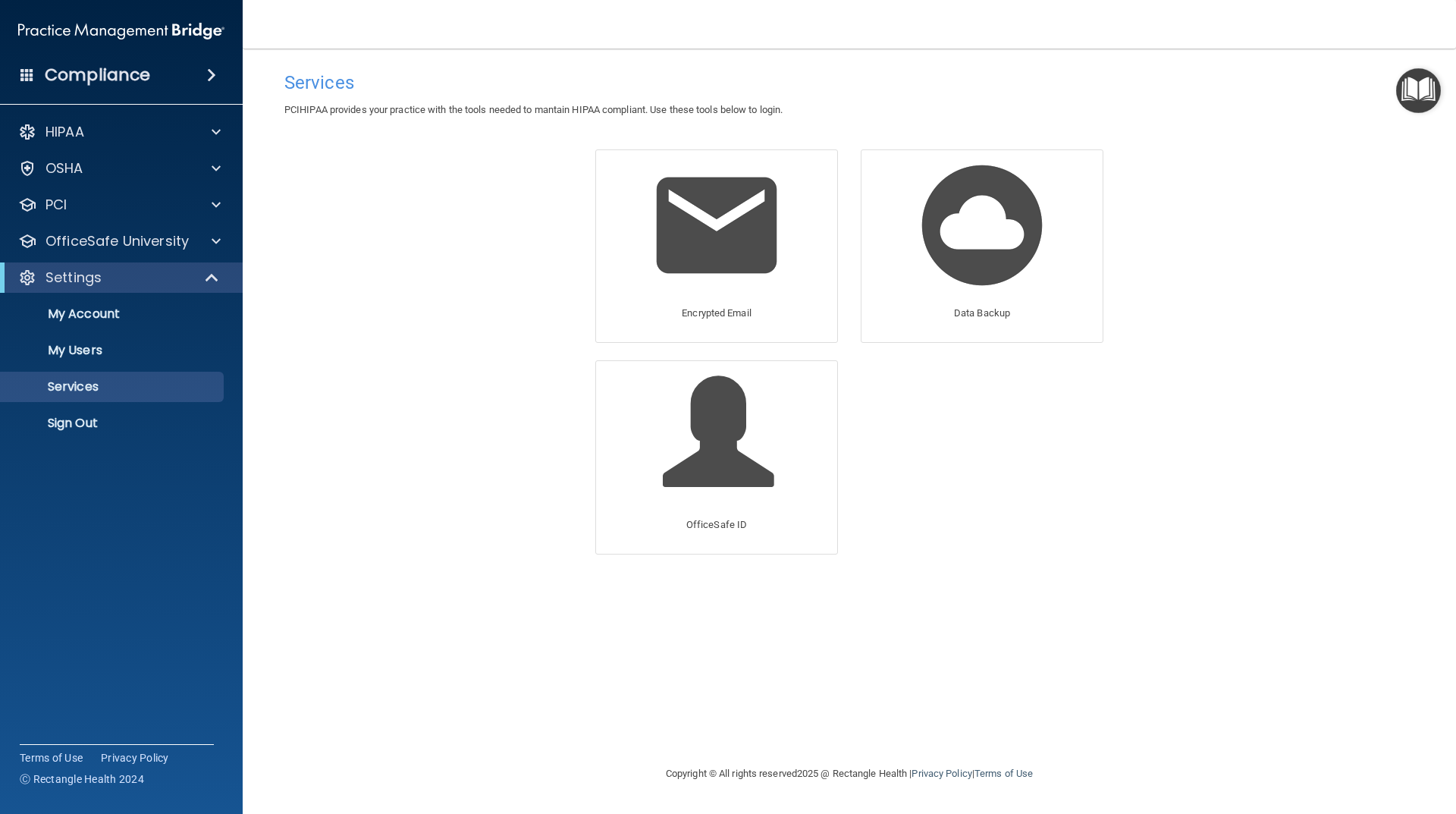
click at [125, 74] on h4 "Compliance" at bounding box center [97, 75] width 106 height 22
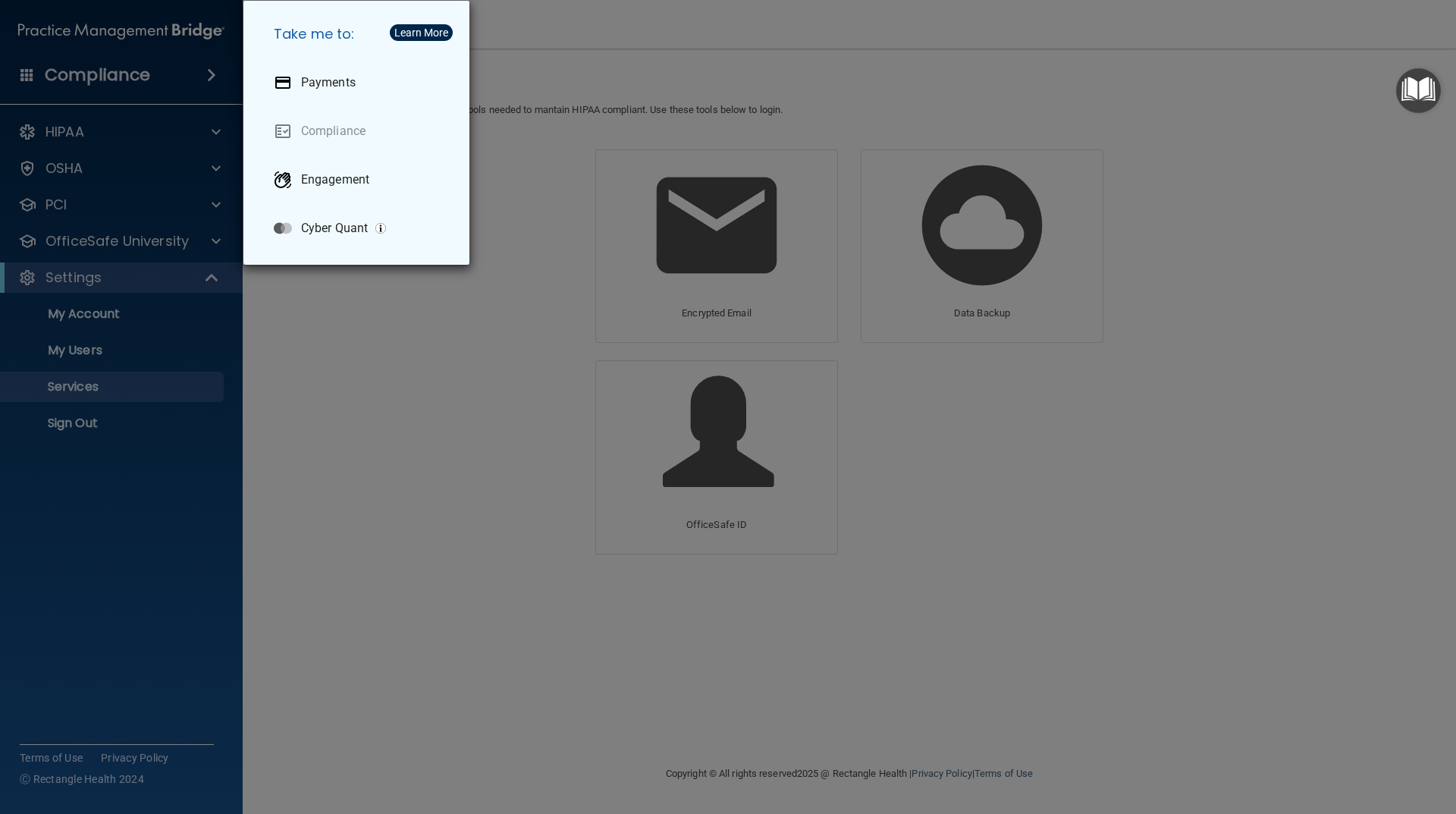
click at [657, 59] on div "Take me to: Payments Compliance Engagement Cyber Quant" at bounding box center [728, 407] width 1456 height 814
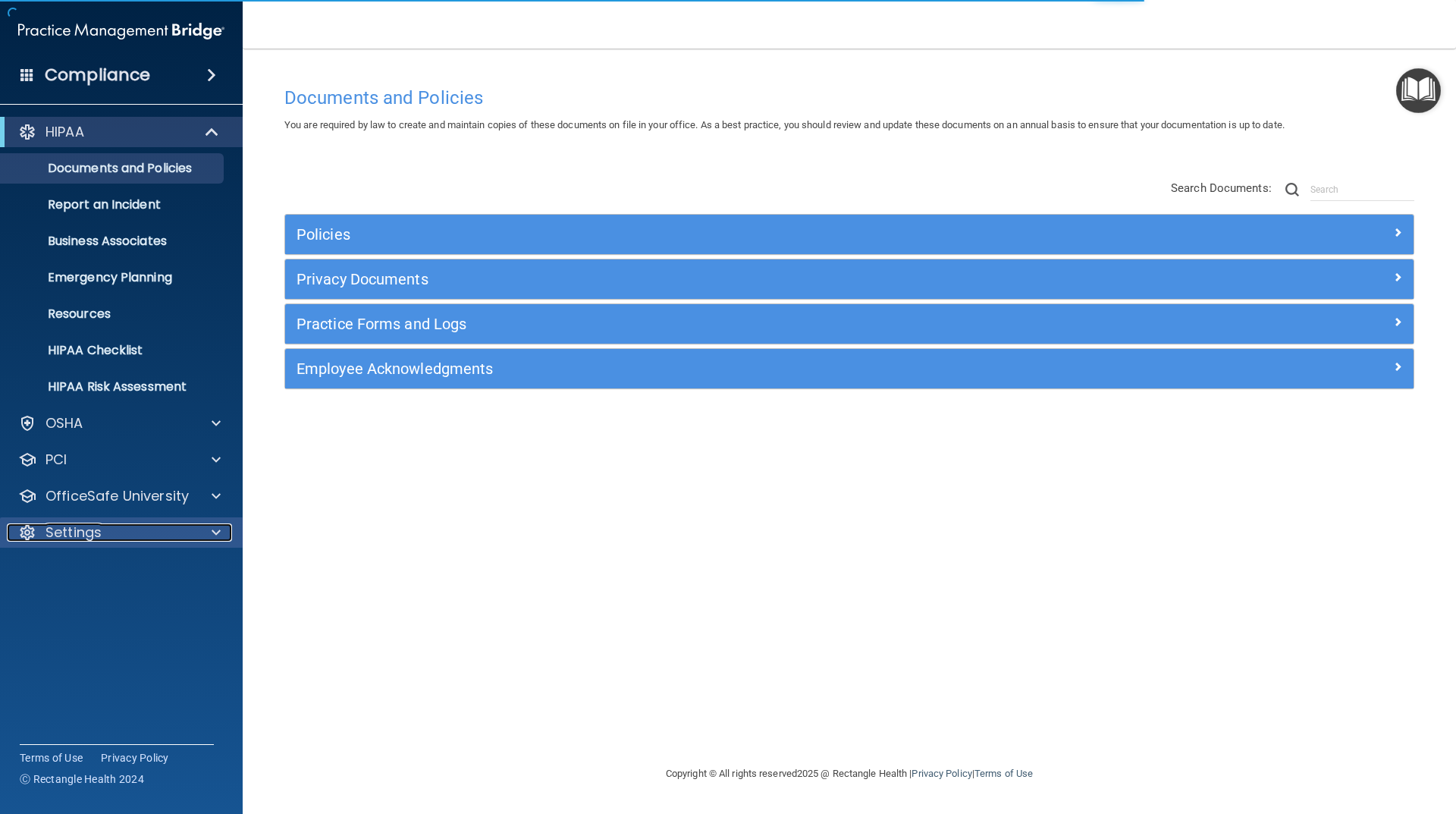
click at [149, 534] on div "Settings" at bounding box center [100, 532] width 188 height 18
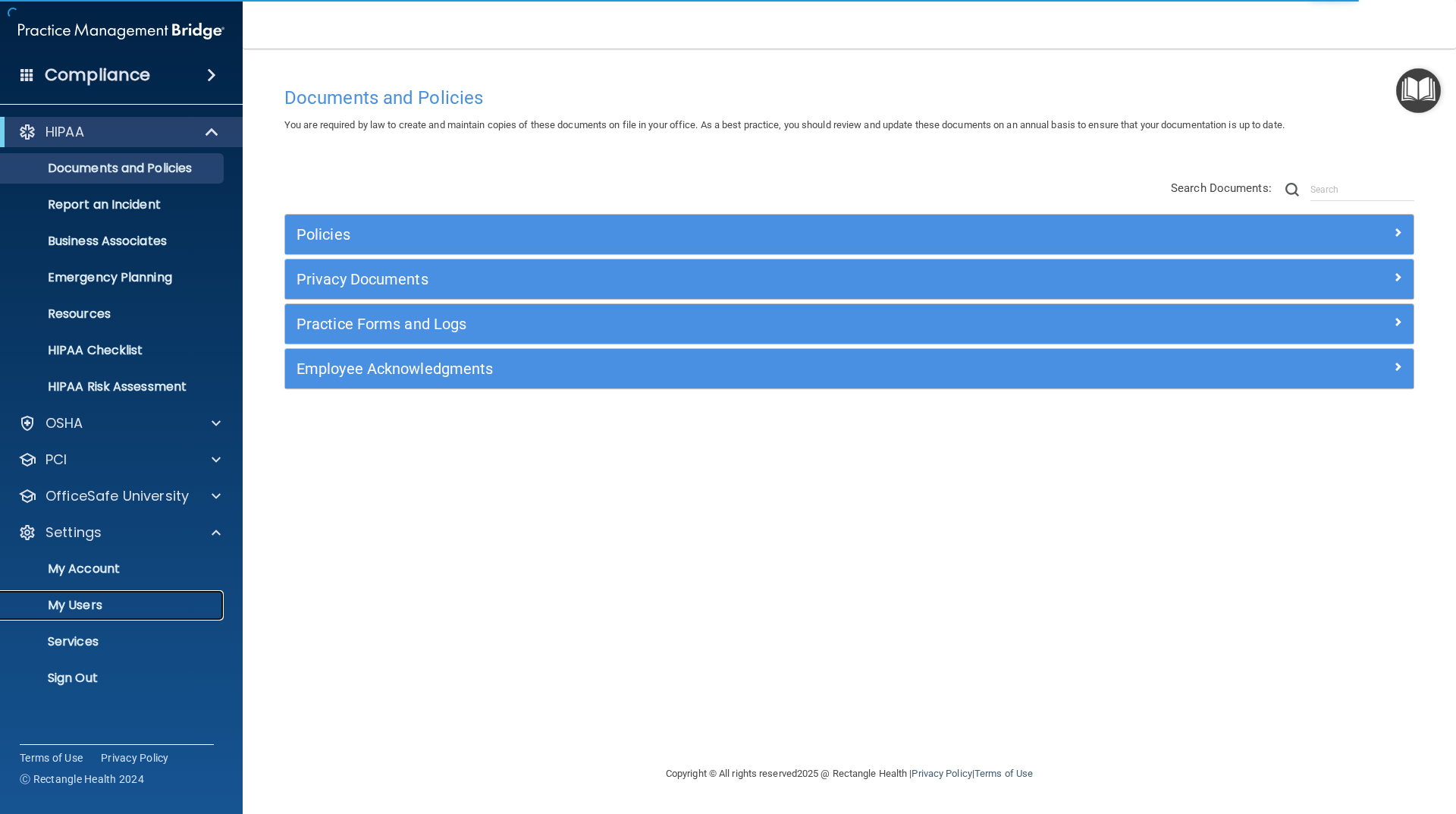
click at [84, 607] on p "My Users" at bounding box center [113, 605] width 207 height 15
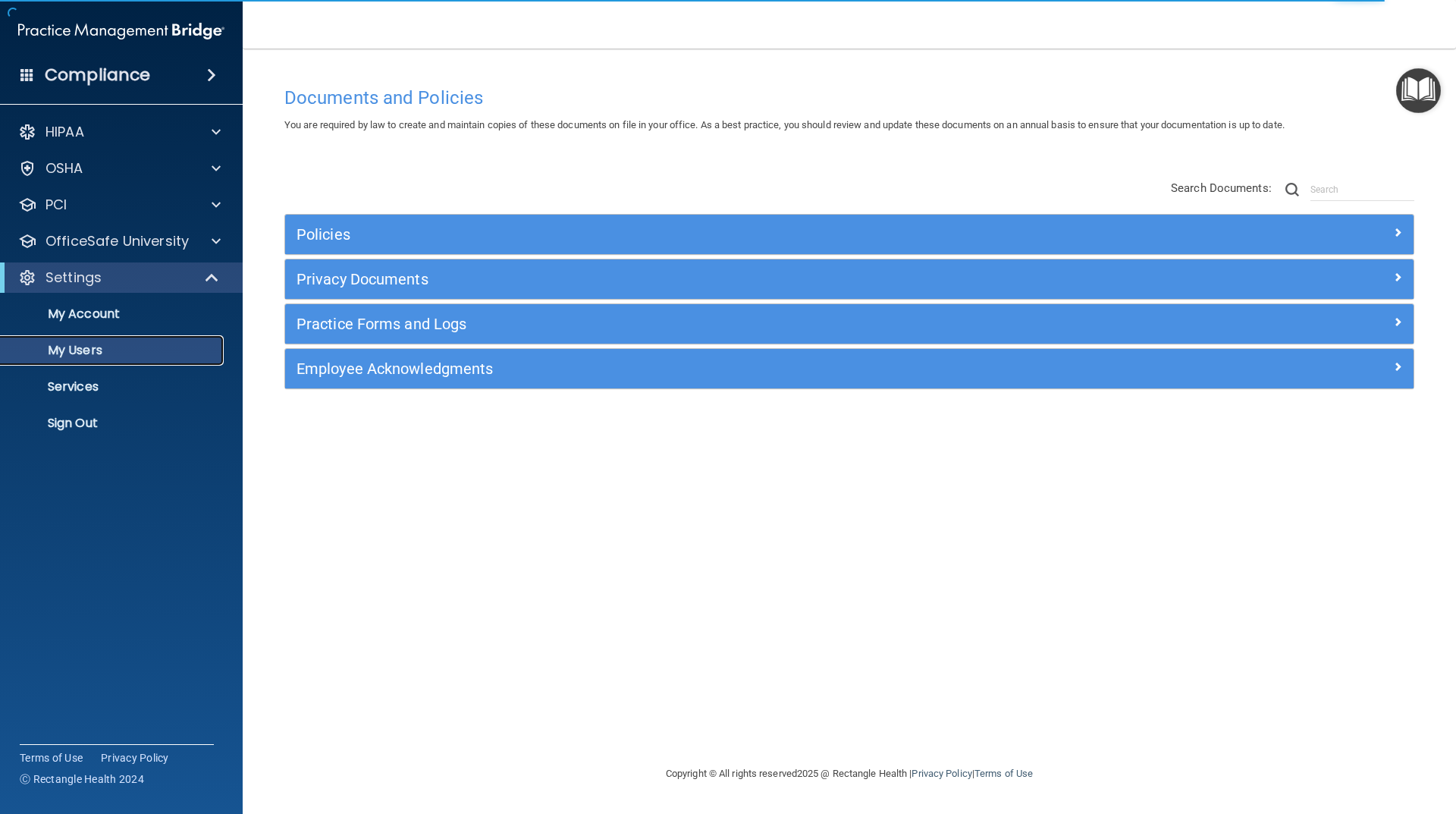
select select "20"
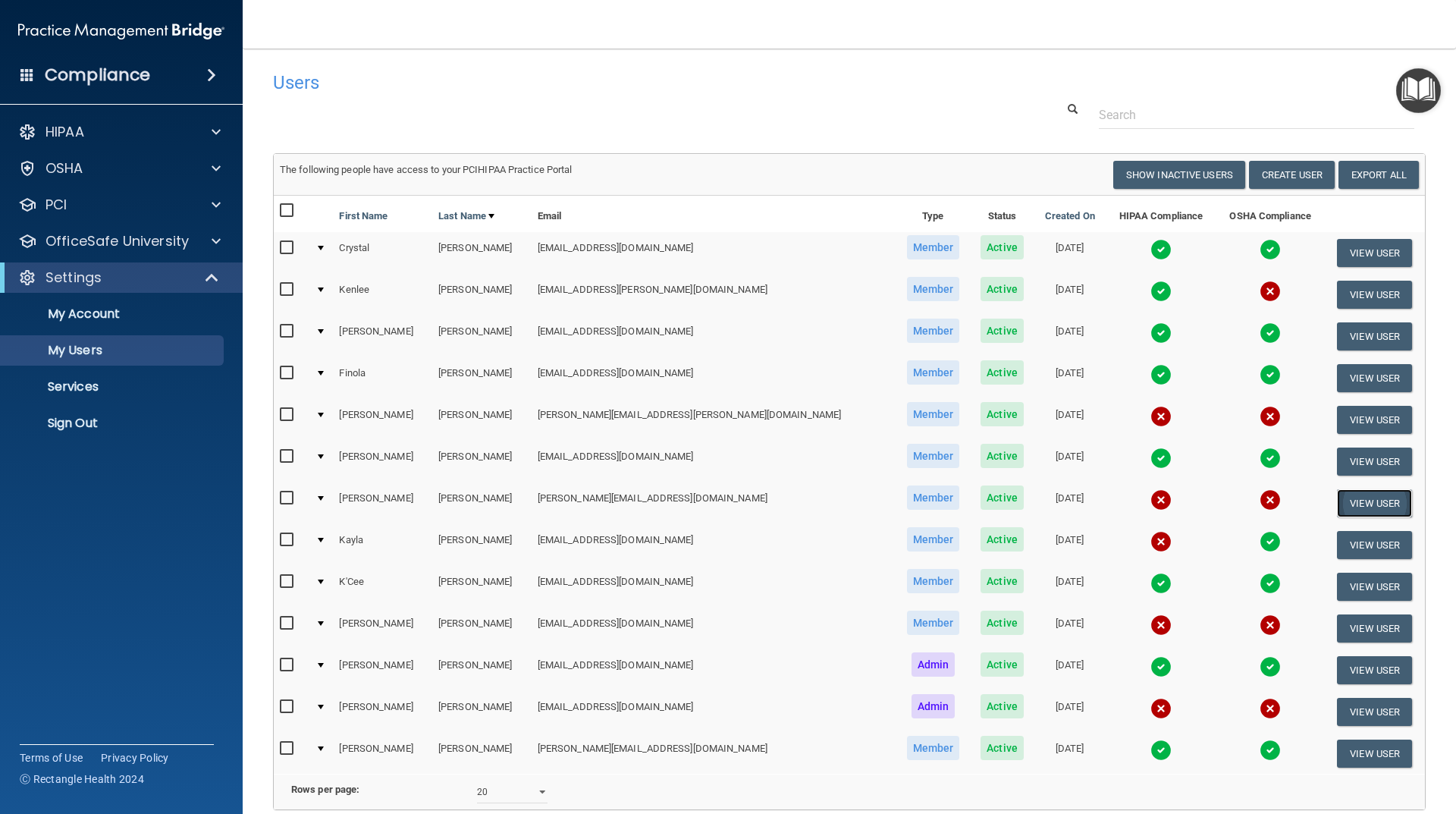
click at [1345, 506] on button "View User" at bounding box center [1375, 504] width 75 height 28
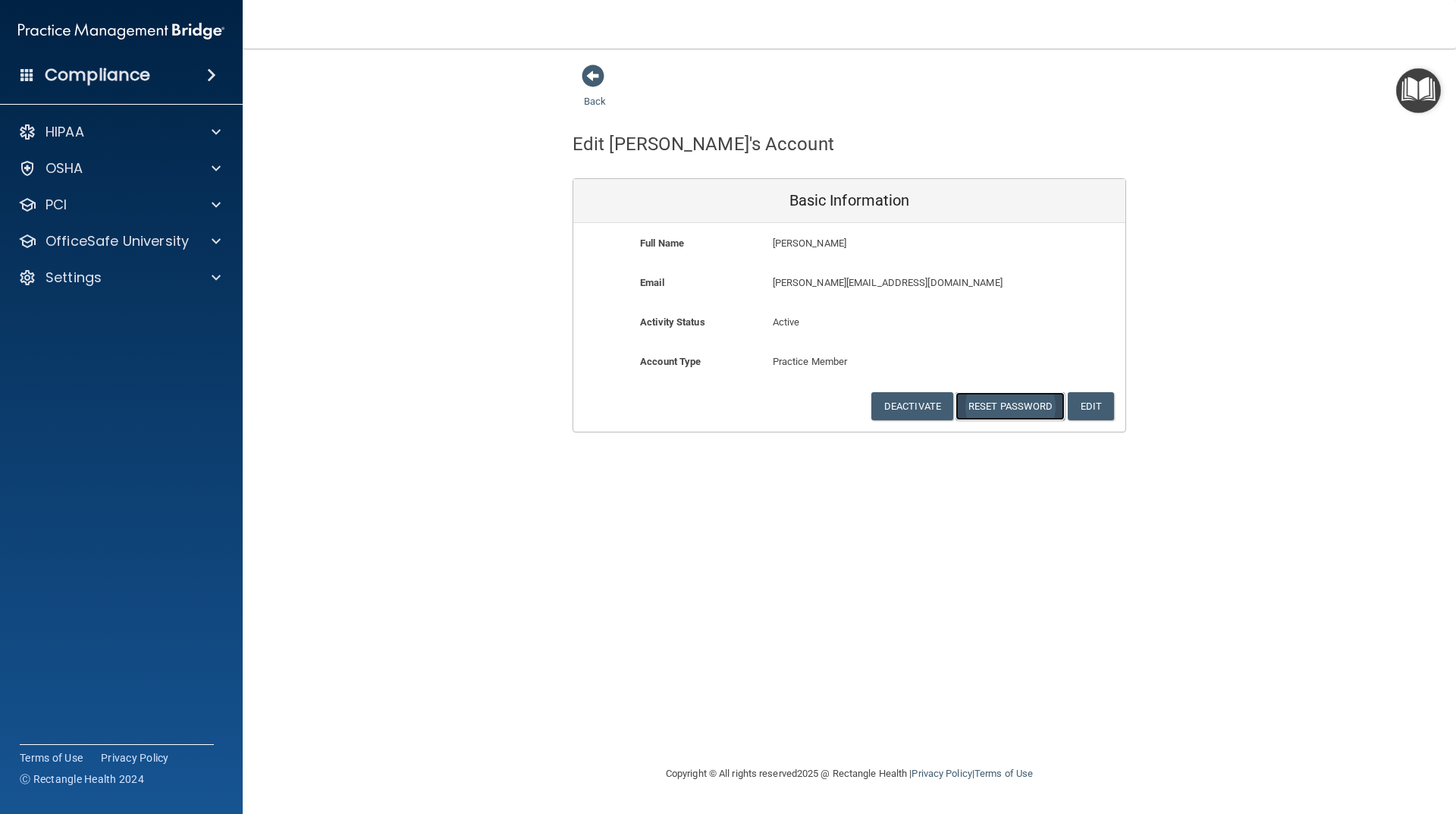
click at [982, 410] on button "Reset Password" at bounding box center [1010, 407] width 110 height 28
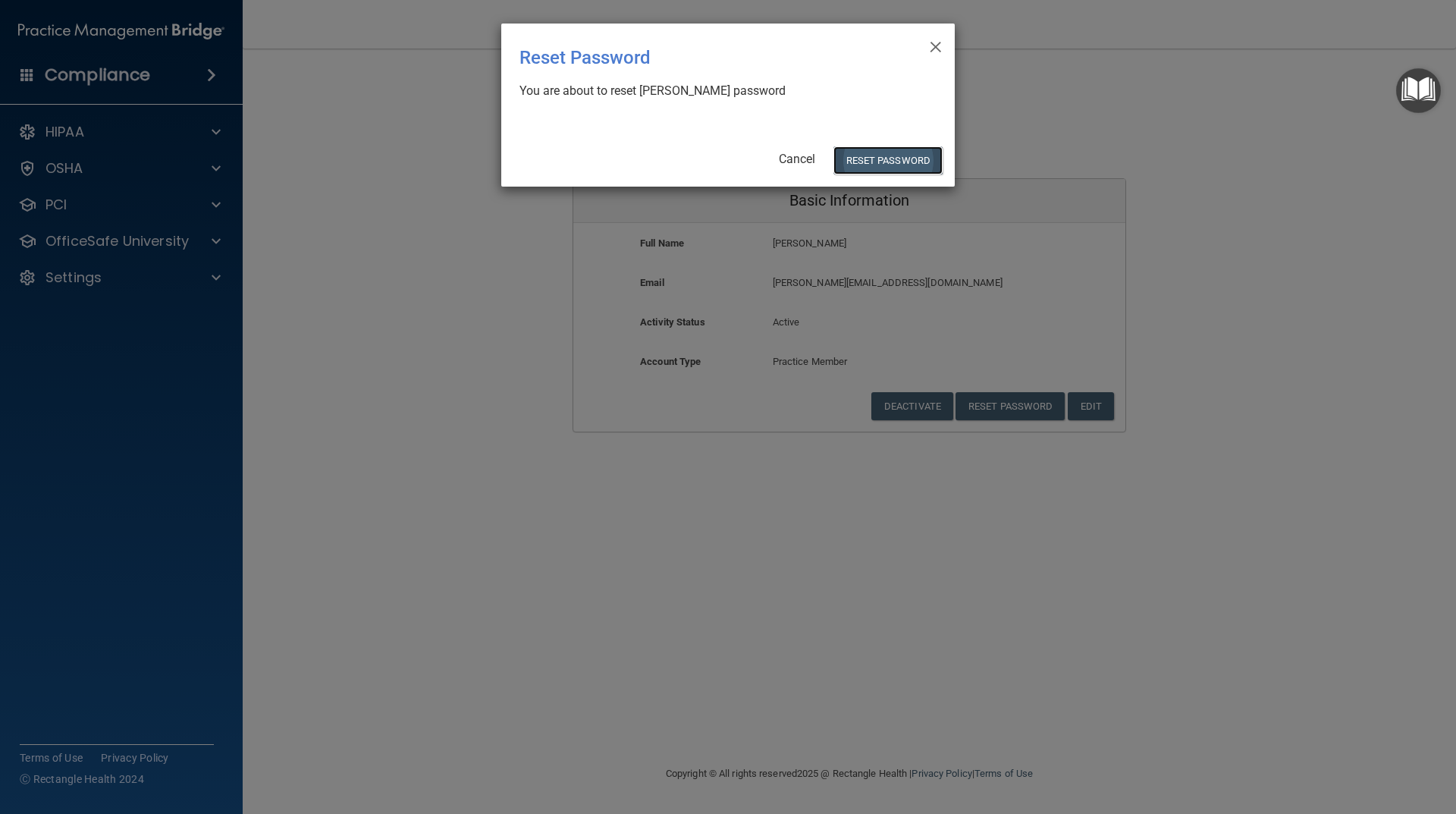
click at [882, 164] on button "Reset Password" at bounding box center [888, 160] width 110 height 28
